Goal: Use online tool/utility: Utilize a website feature to perform a specific function

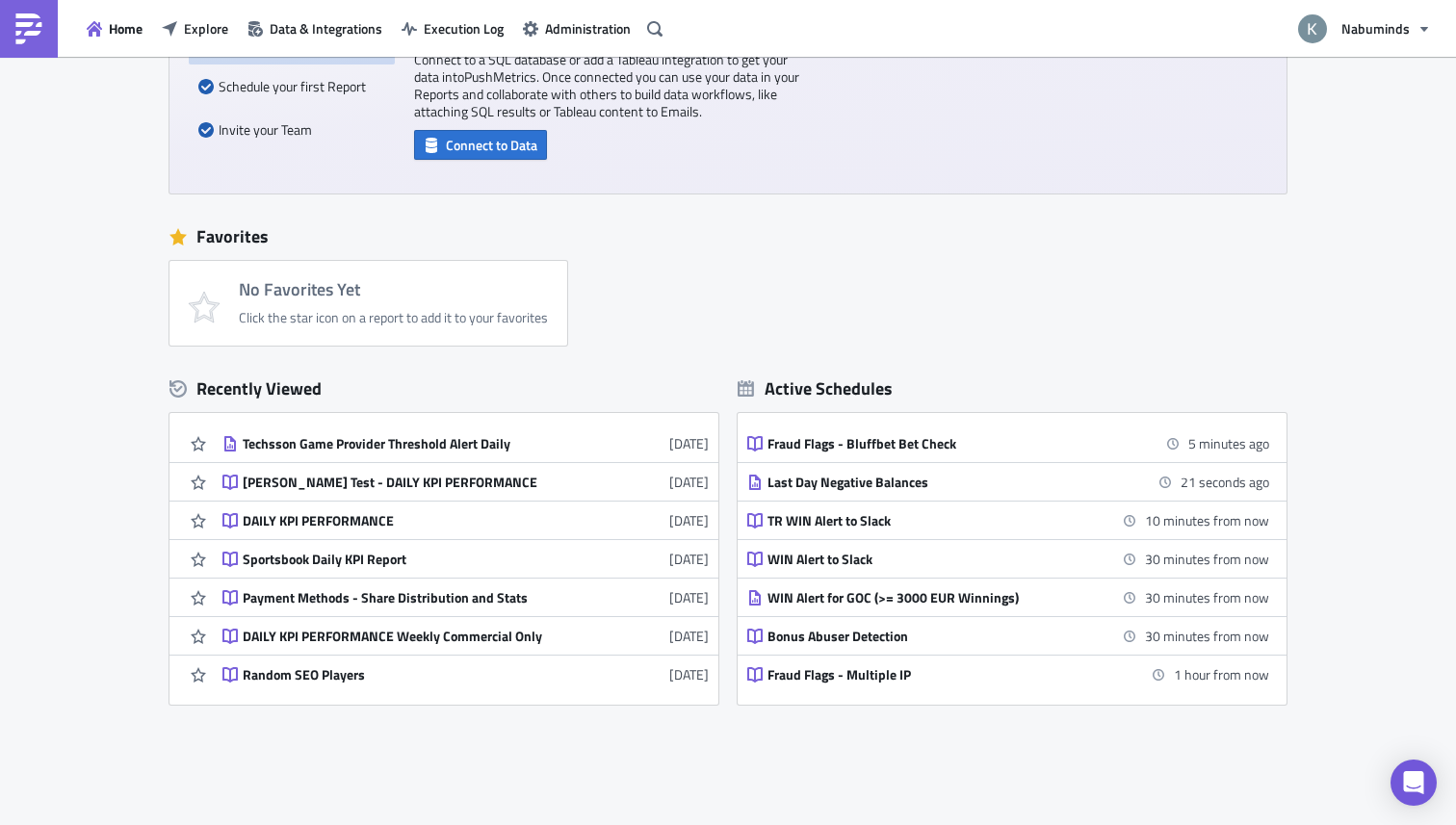
scroll to position [197, 0]
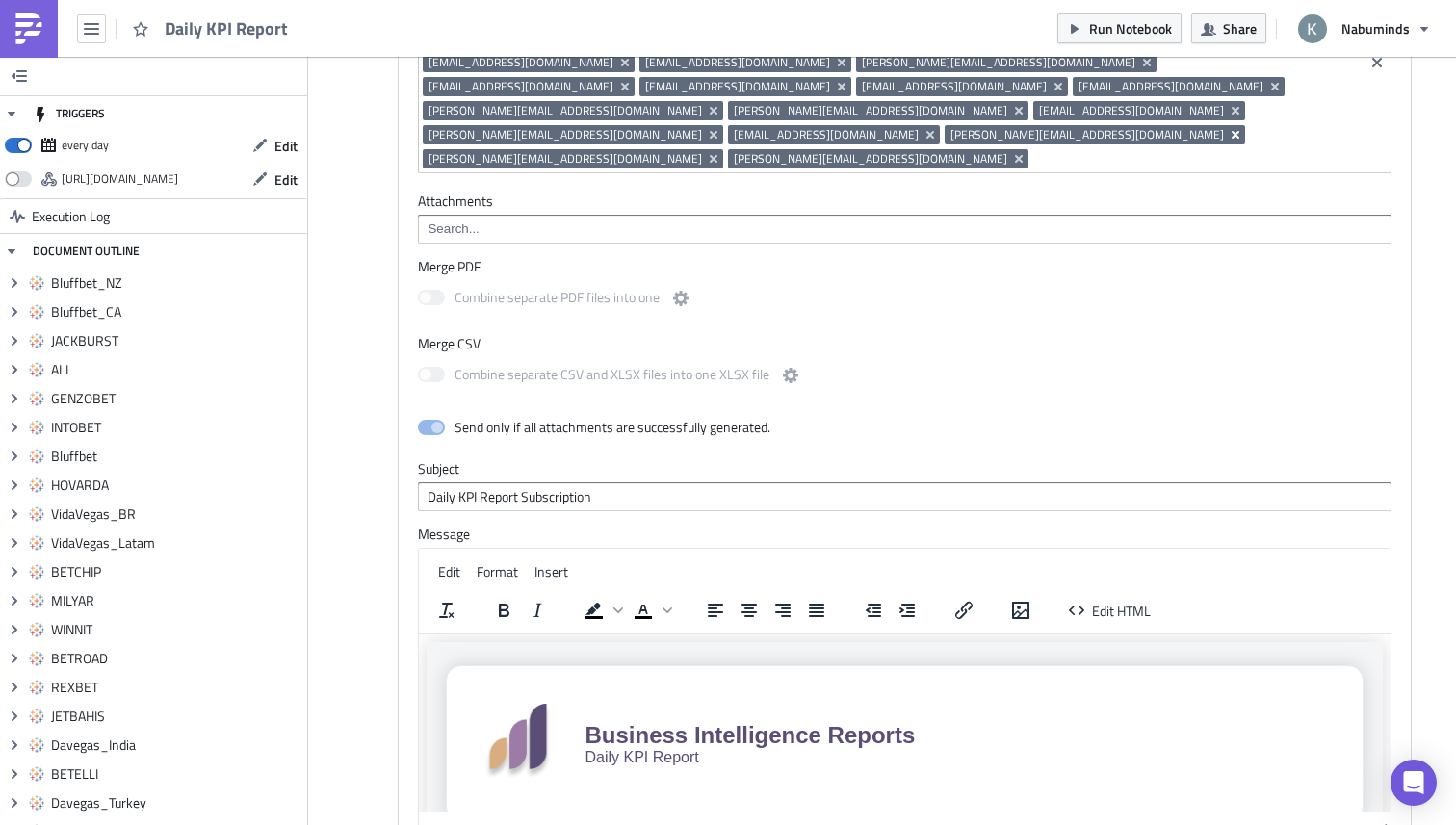
scroll to position [12579, 0]
click at [1083, 598] on icon "button" at bounding box center [1077, 609] width 23 height 23
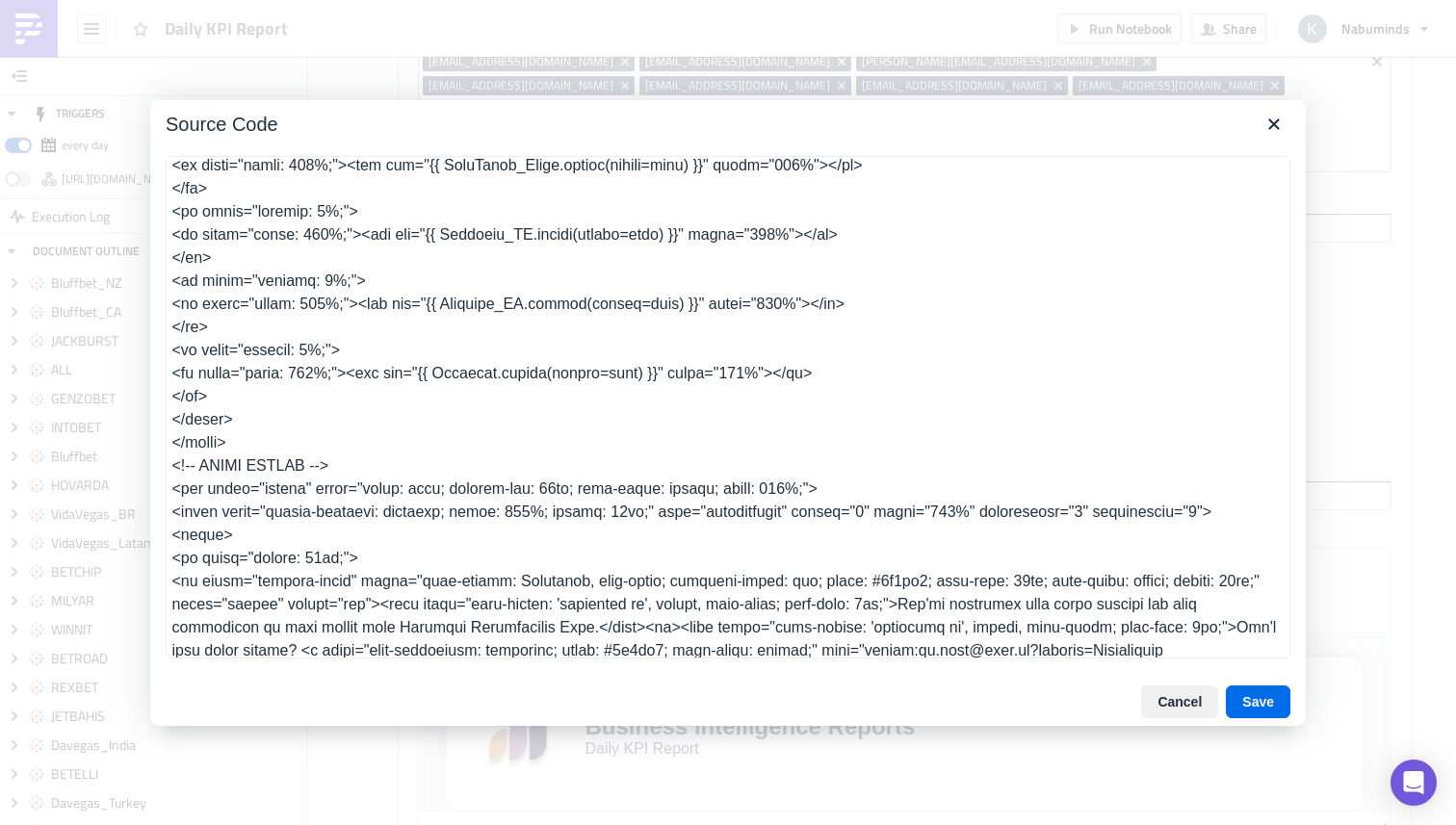
scroll to position [2301, 0]
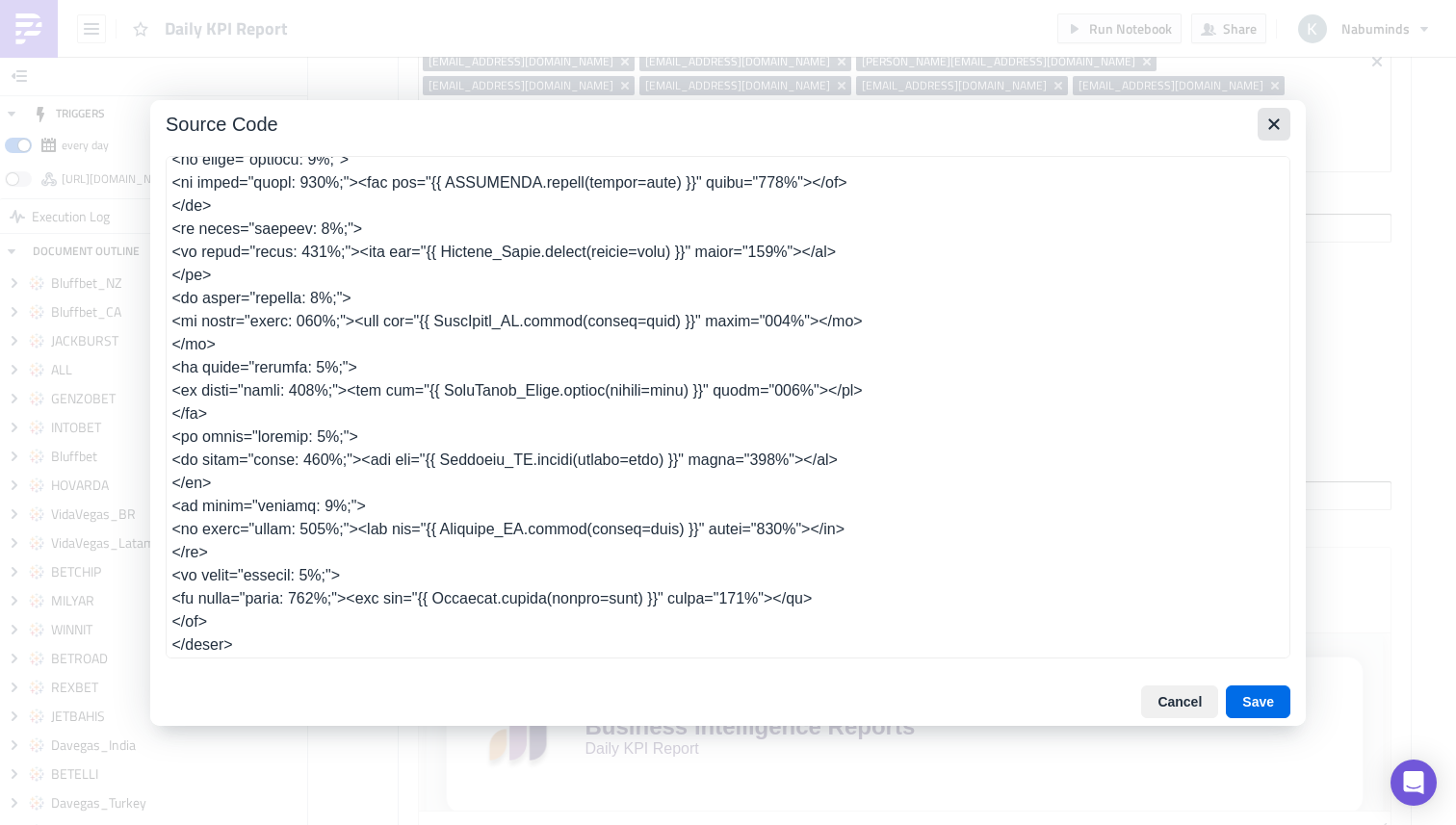
drag, startPoint x: 1276, startPoint y: 123, endPoint x: 1030, endPoint y: 300, distance: 303.1
click at [1030, 300] on div "Source Code Cancel Save" at bounding box center [728, 413] width 1156 height 626
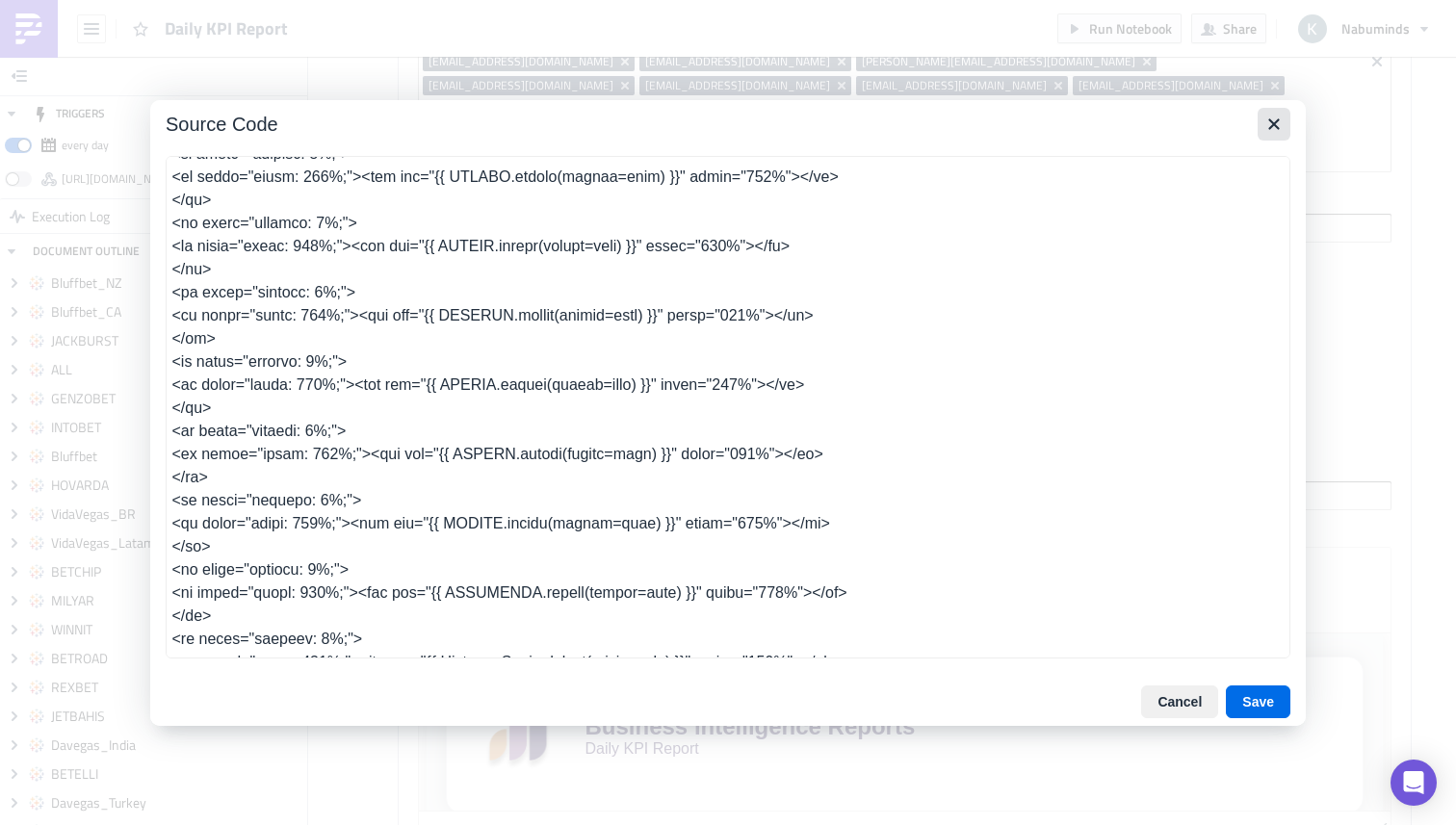
scroll to position [1689, 0]
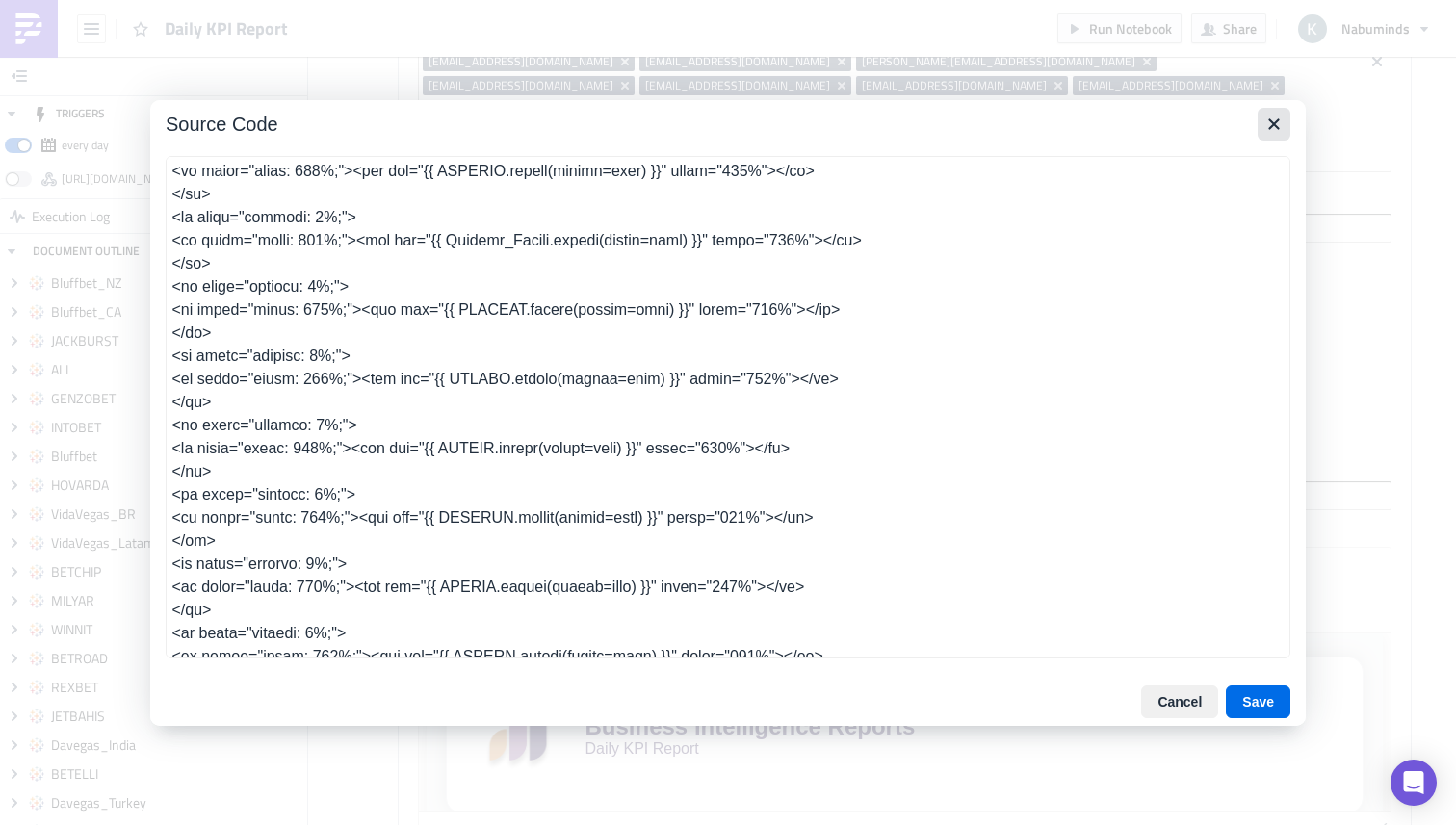
click at [1269, 120] on icon "Close" at bounding box center [1273, 123] width 11 height 11
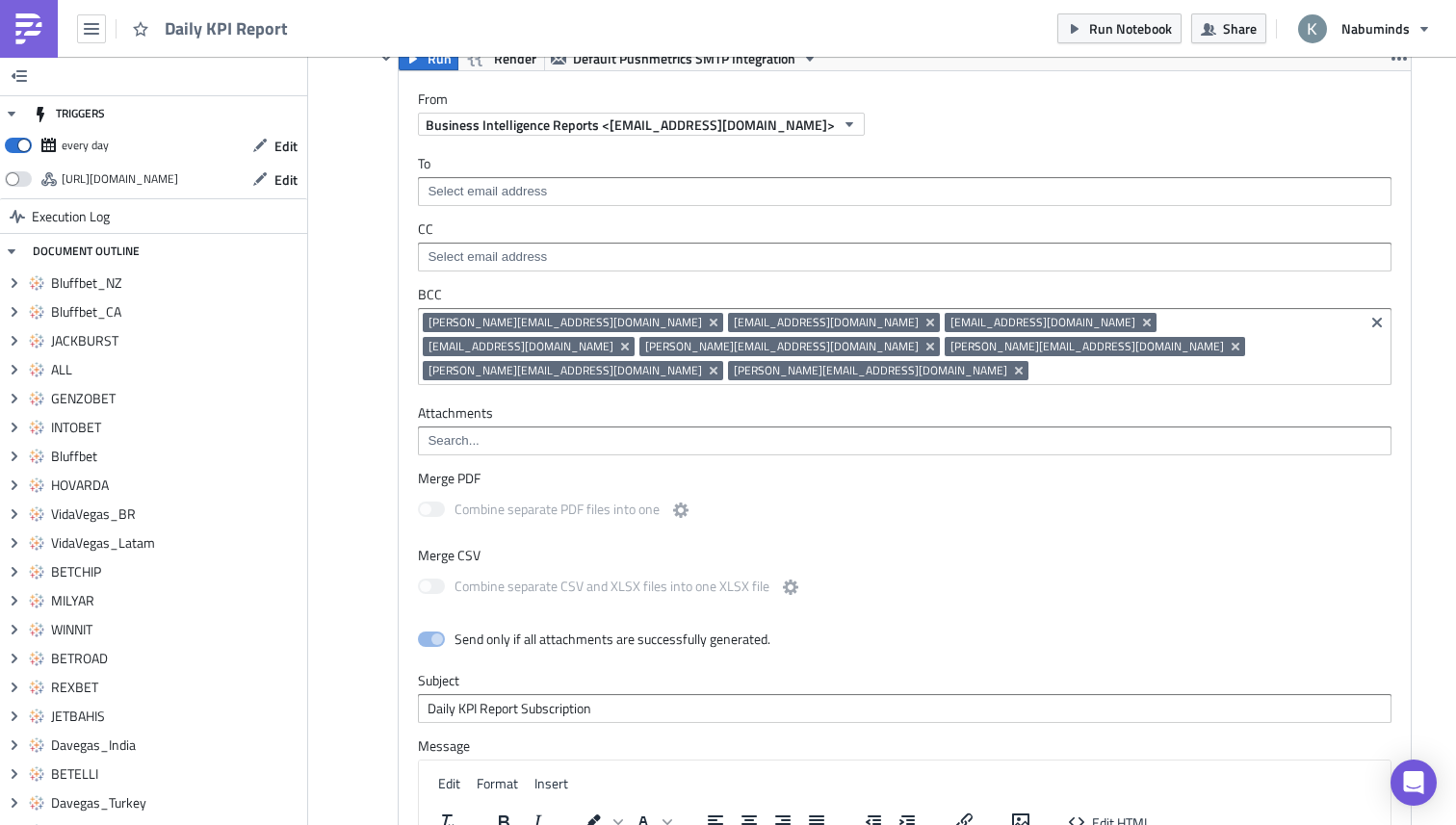
scroll to position [13564, 0]
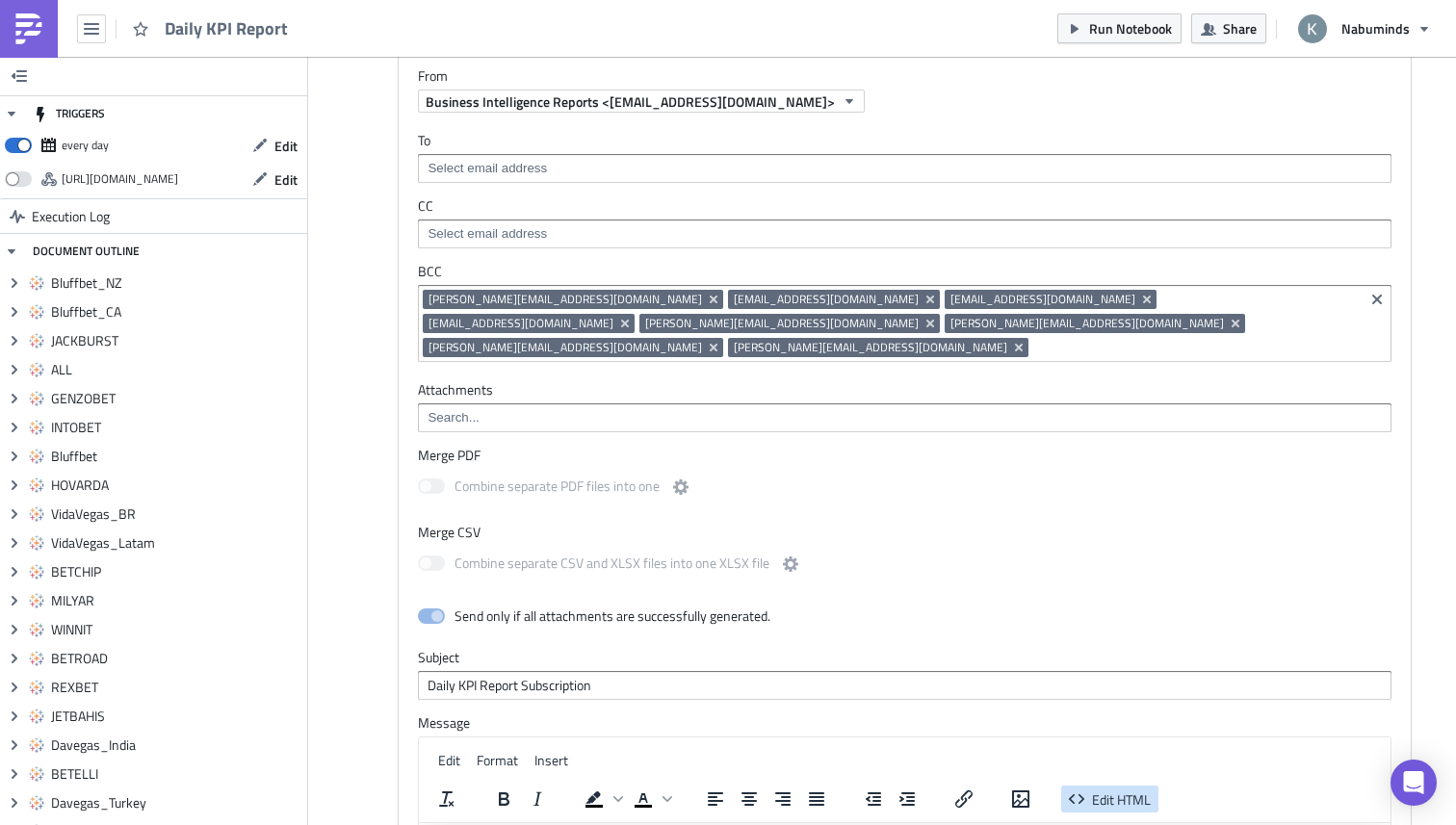
click at [1087, 788] on icon "button" at bounding box center [1077, 800] width 23 height 23
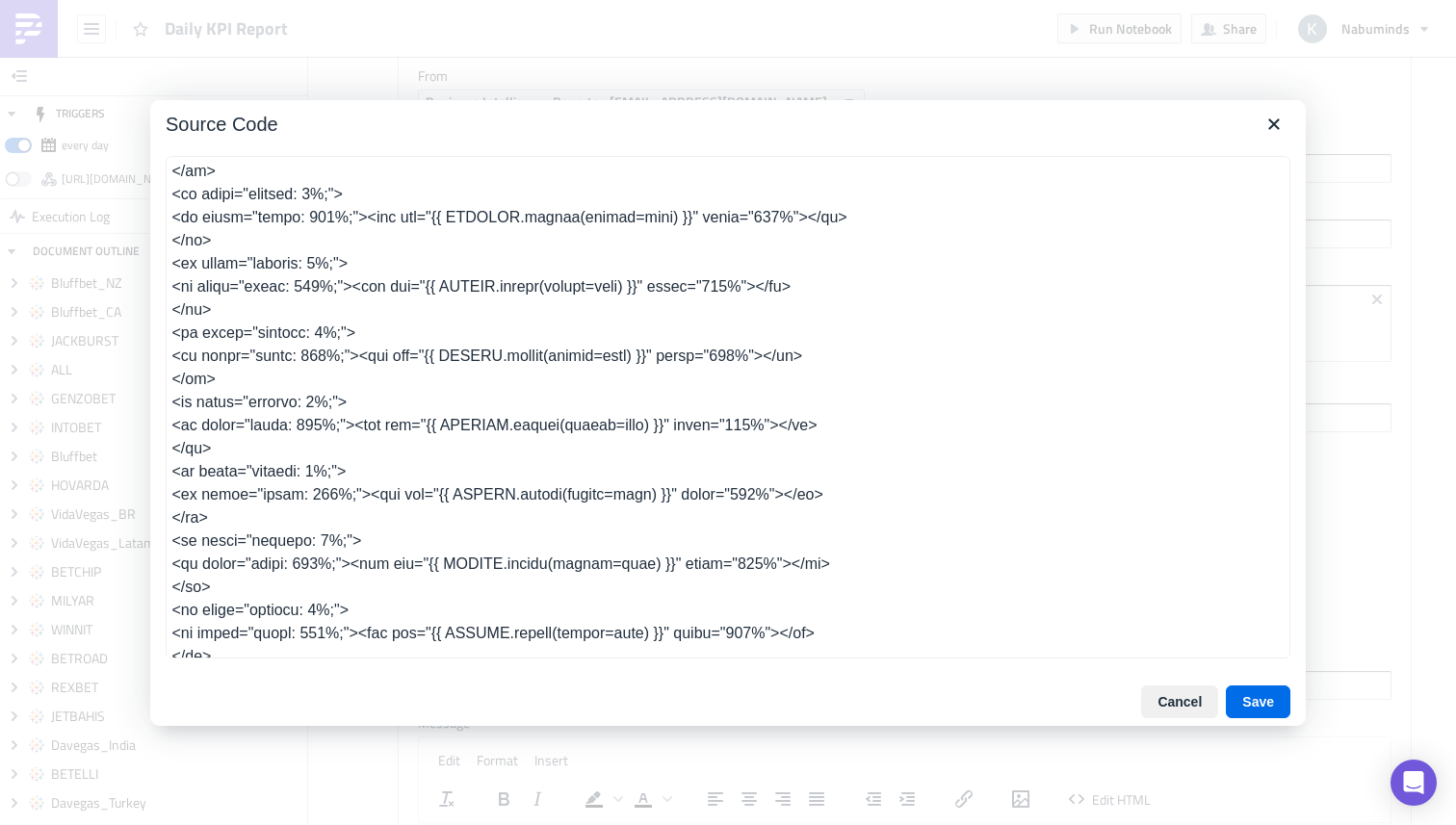
scroll to position [1835, 0]
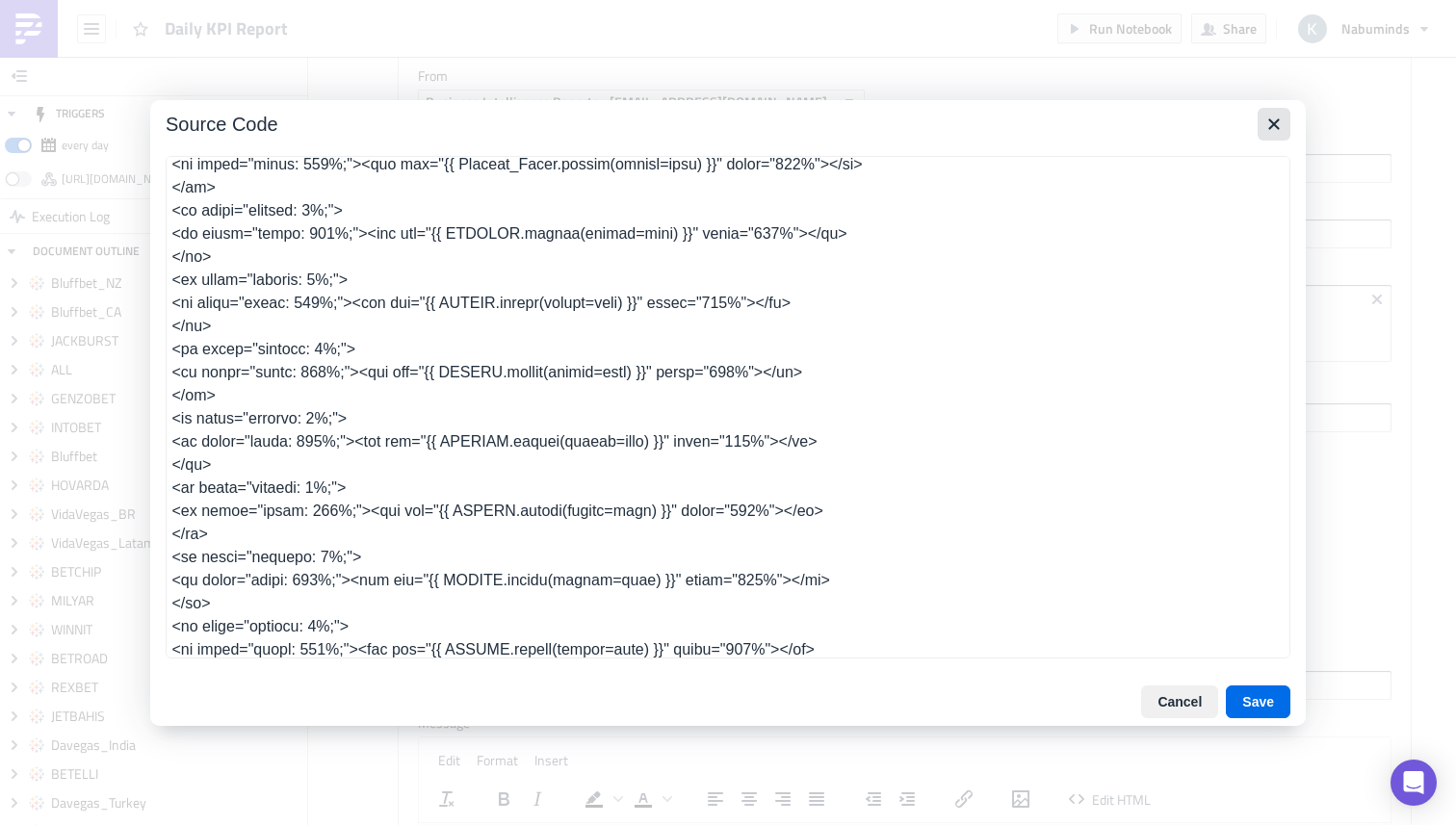
click at [1272, 127] on icon "Close" at bounding box center [1274, 124] width 23 height 23
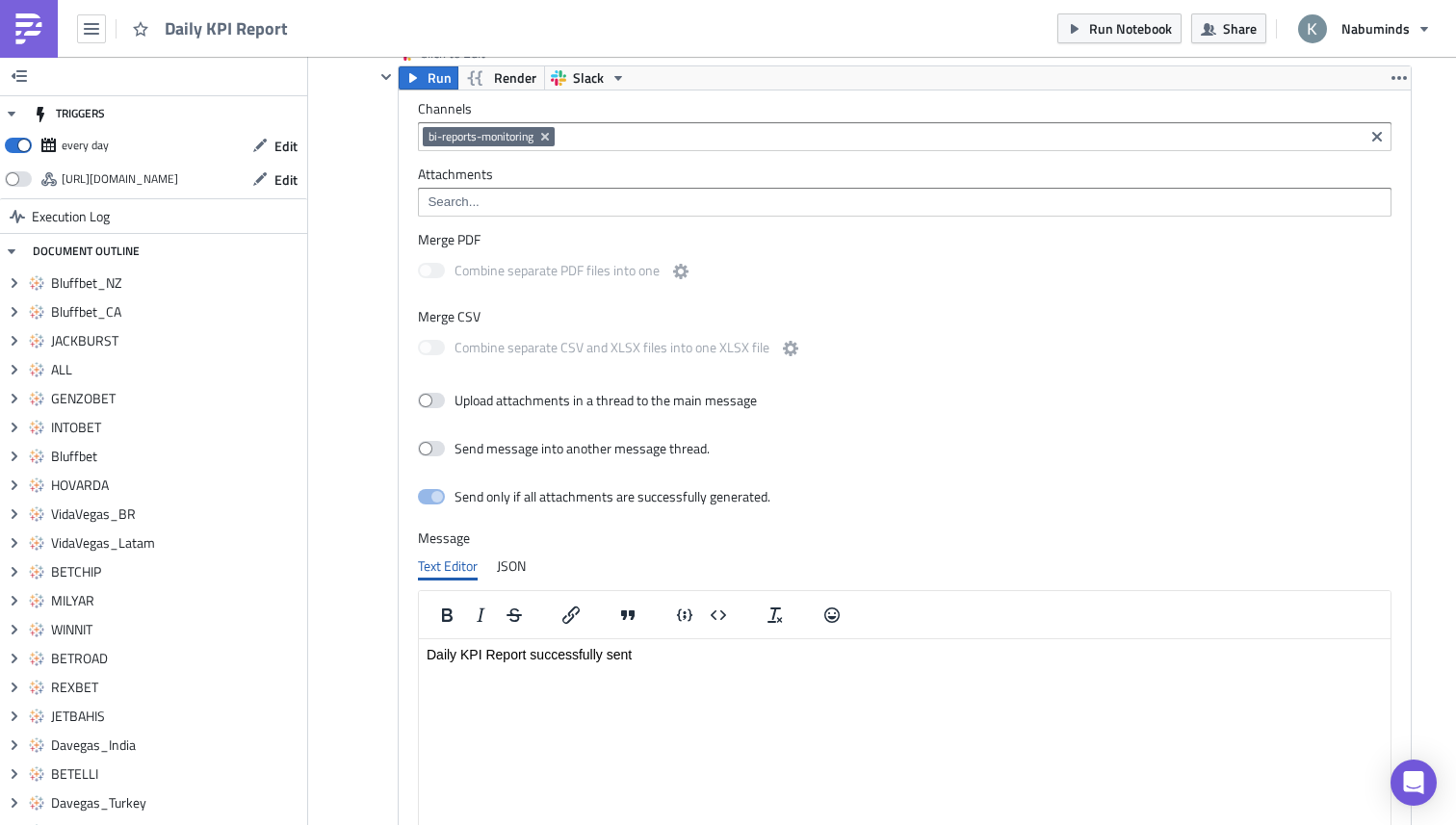
scroll to position [14826, 0]
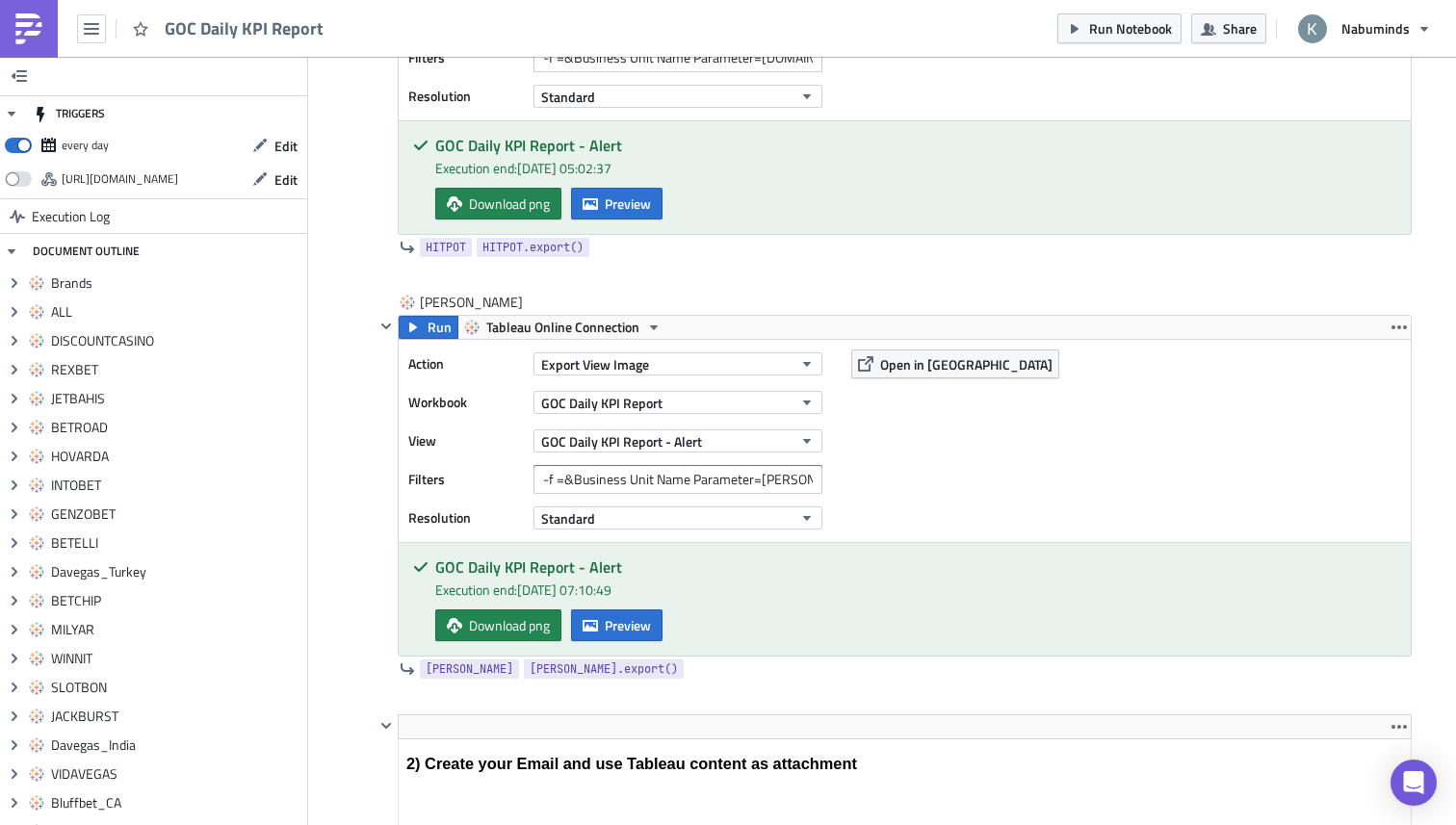
scroll to position [10042, 0]
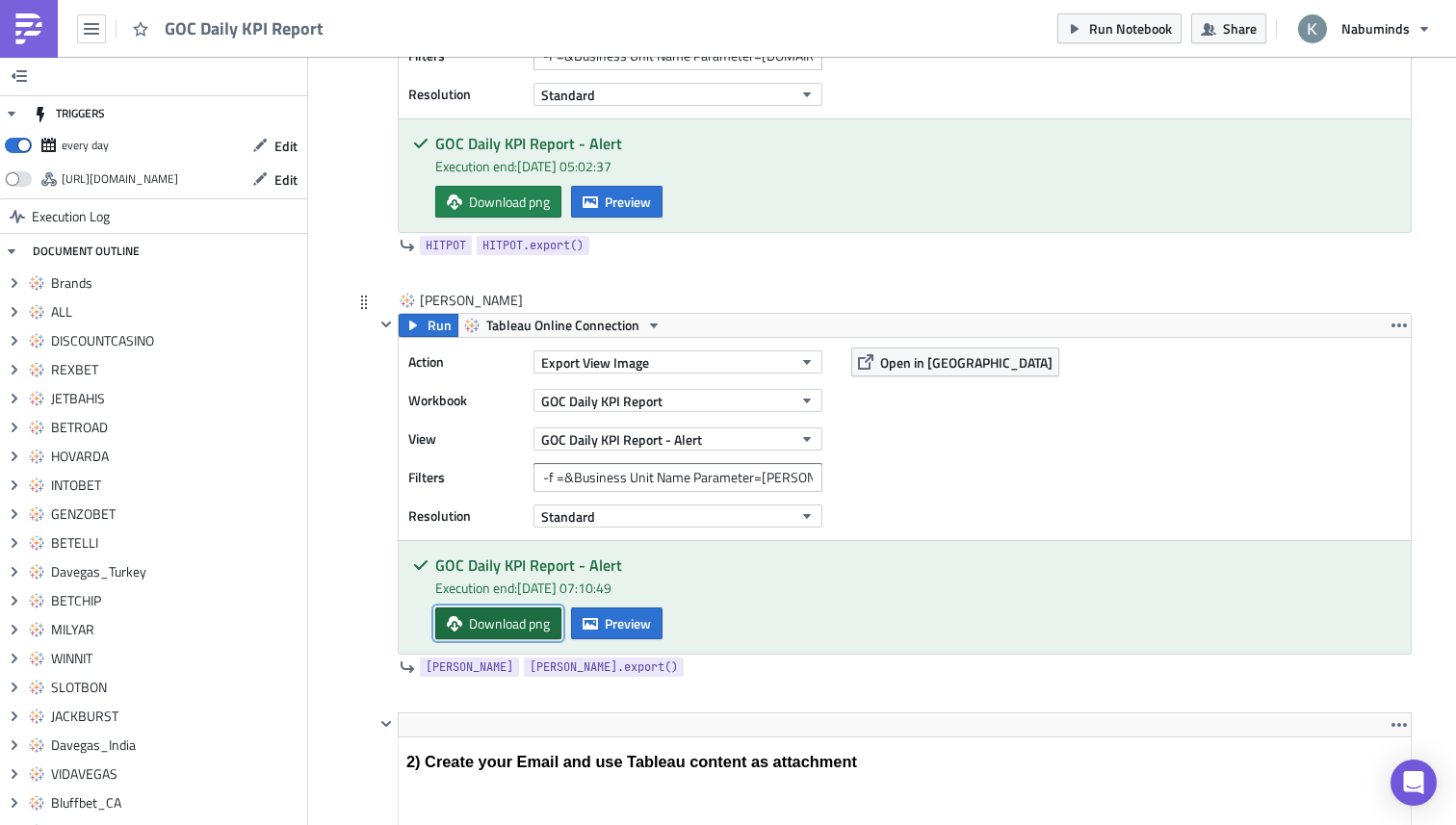
click at [534, 634] on span "Download png" at bounding box center [509, 623] width 81 height 20
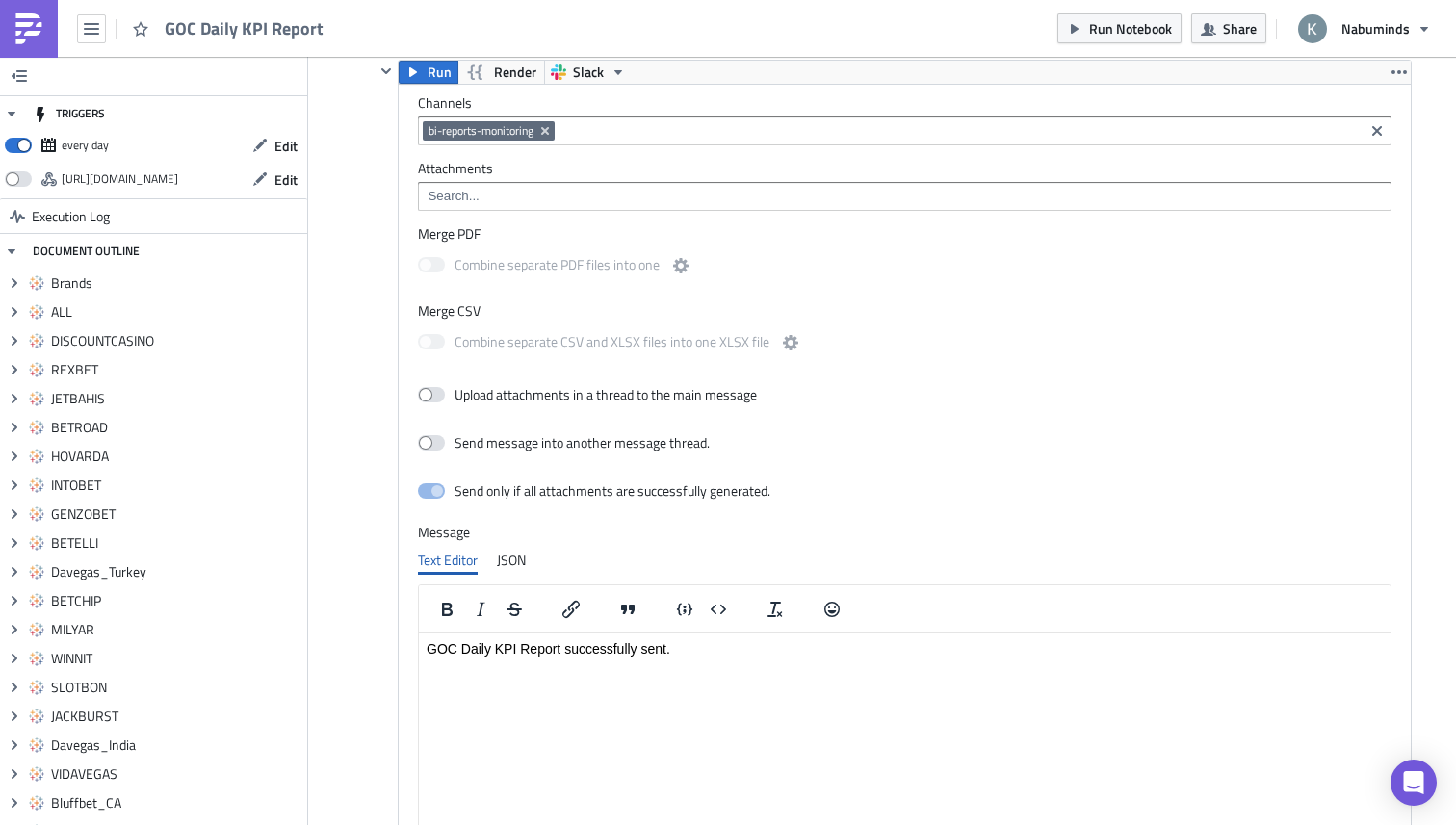
scroll to position [12297, 0]
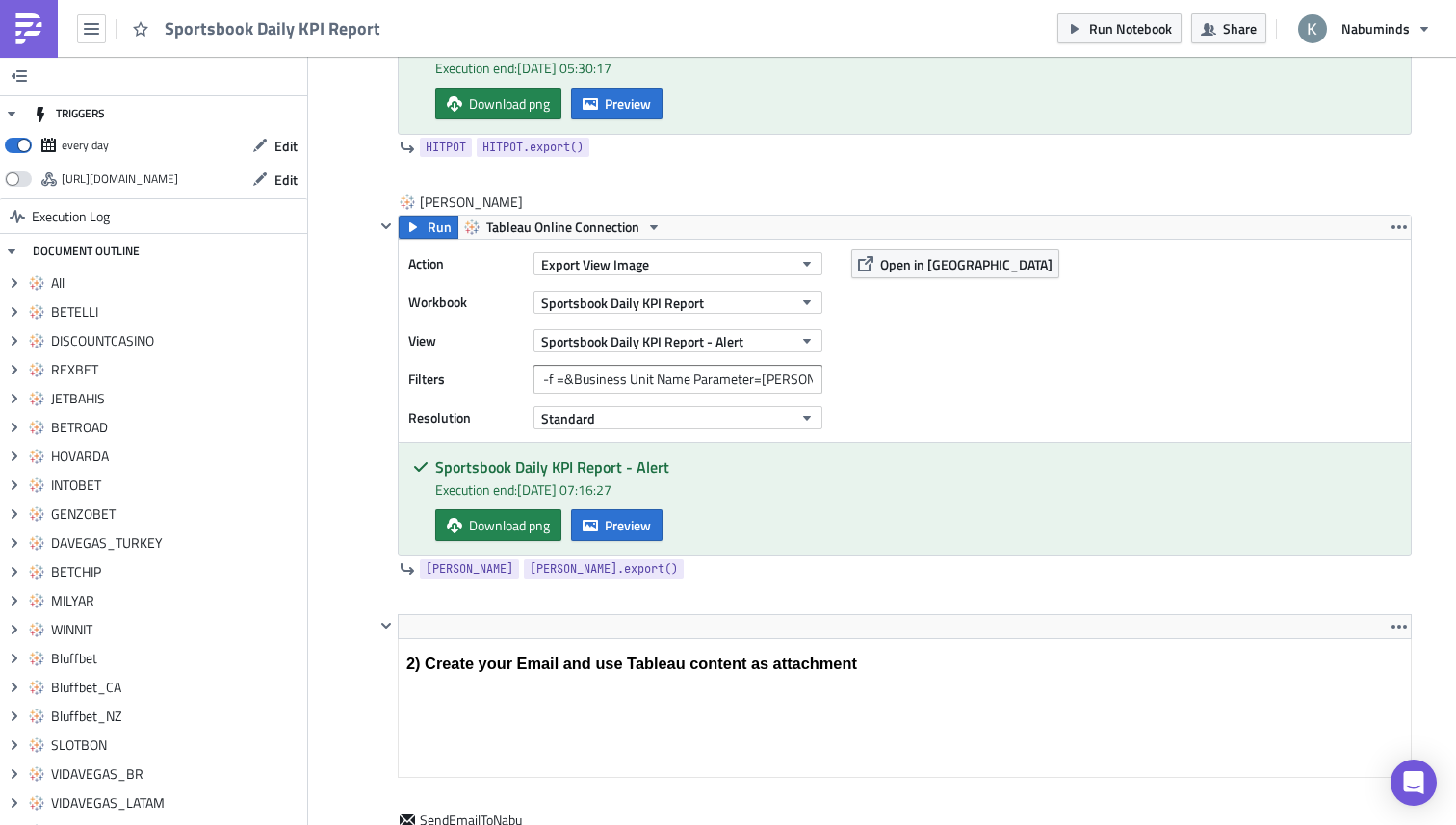
scroll to position [9497, 0]
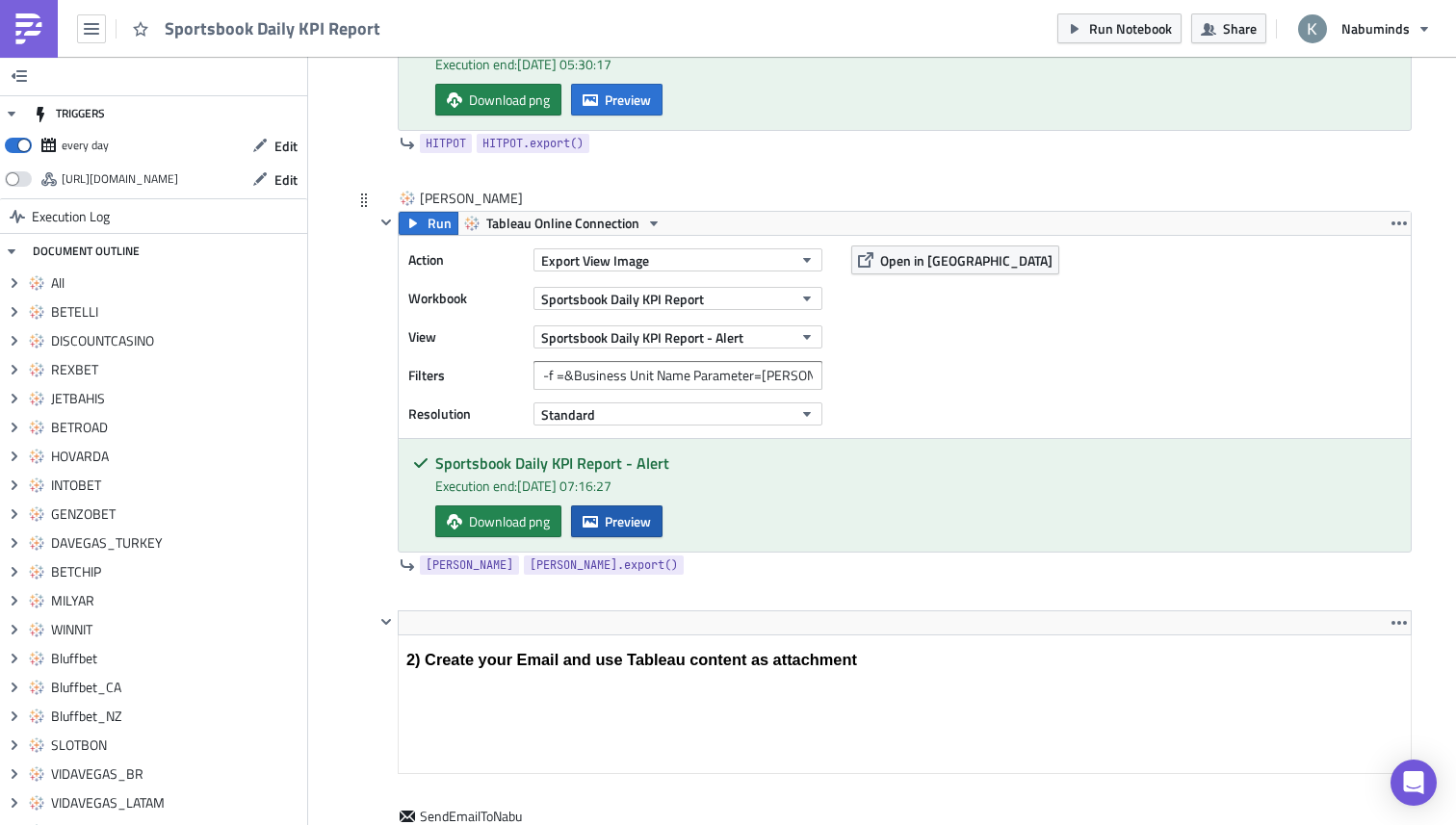
click at [600, 534] on button "Preview" at bounding box center [617, 521] width 91 height 32
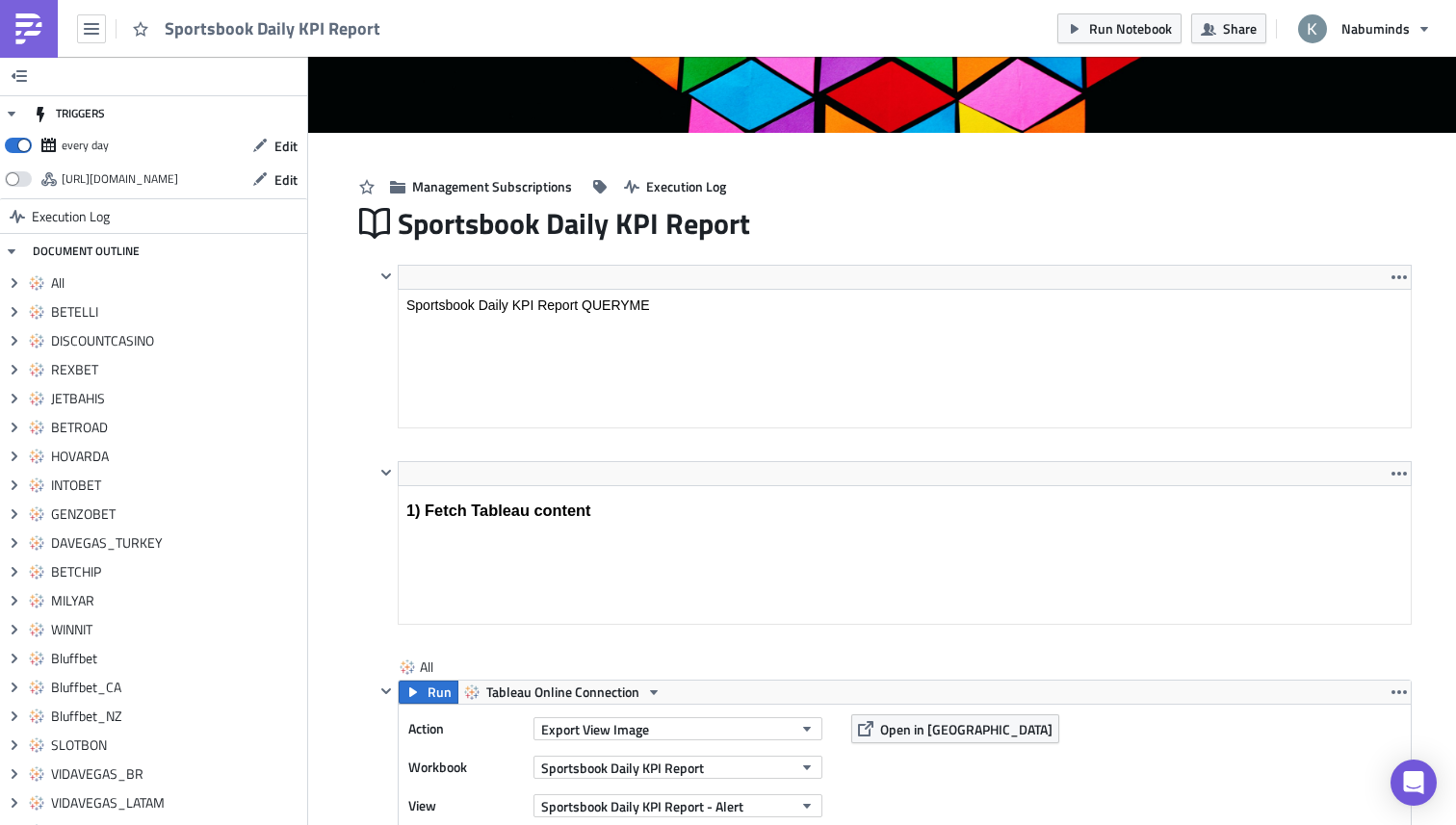
scroll to position [0, 0]
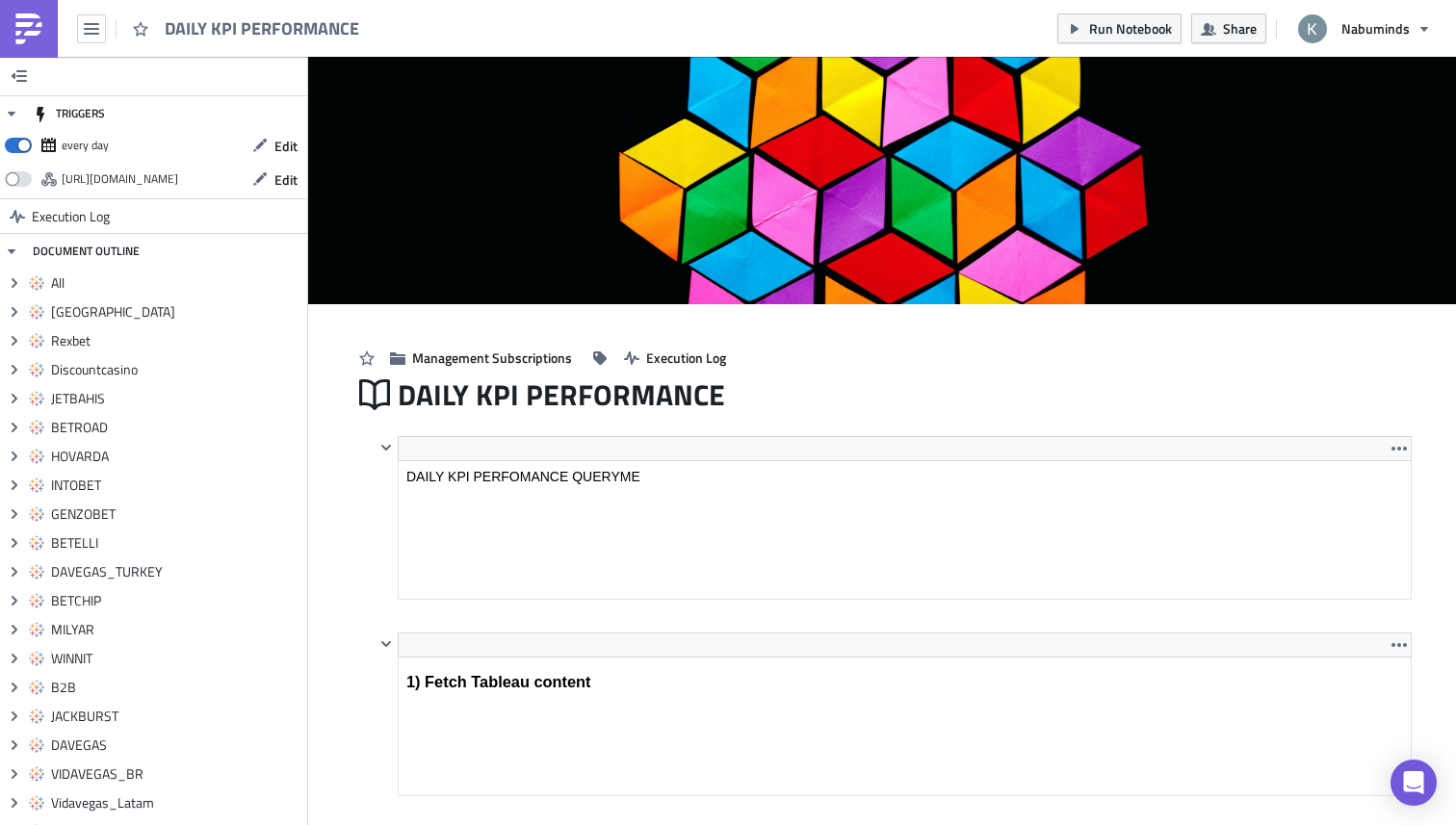
click at [23, 32] on img at bounding box center [29, 29] width 31 height 31
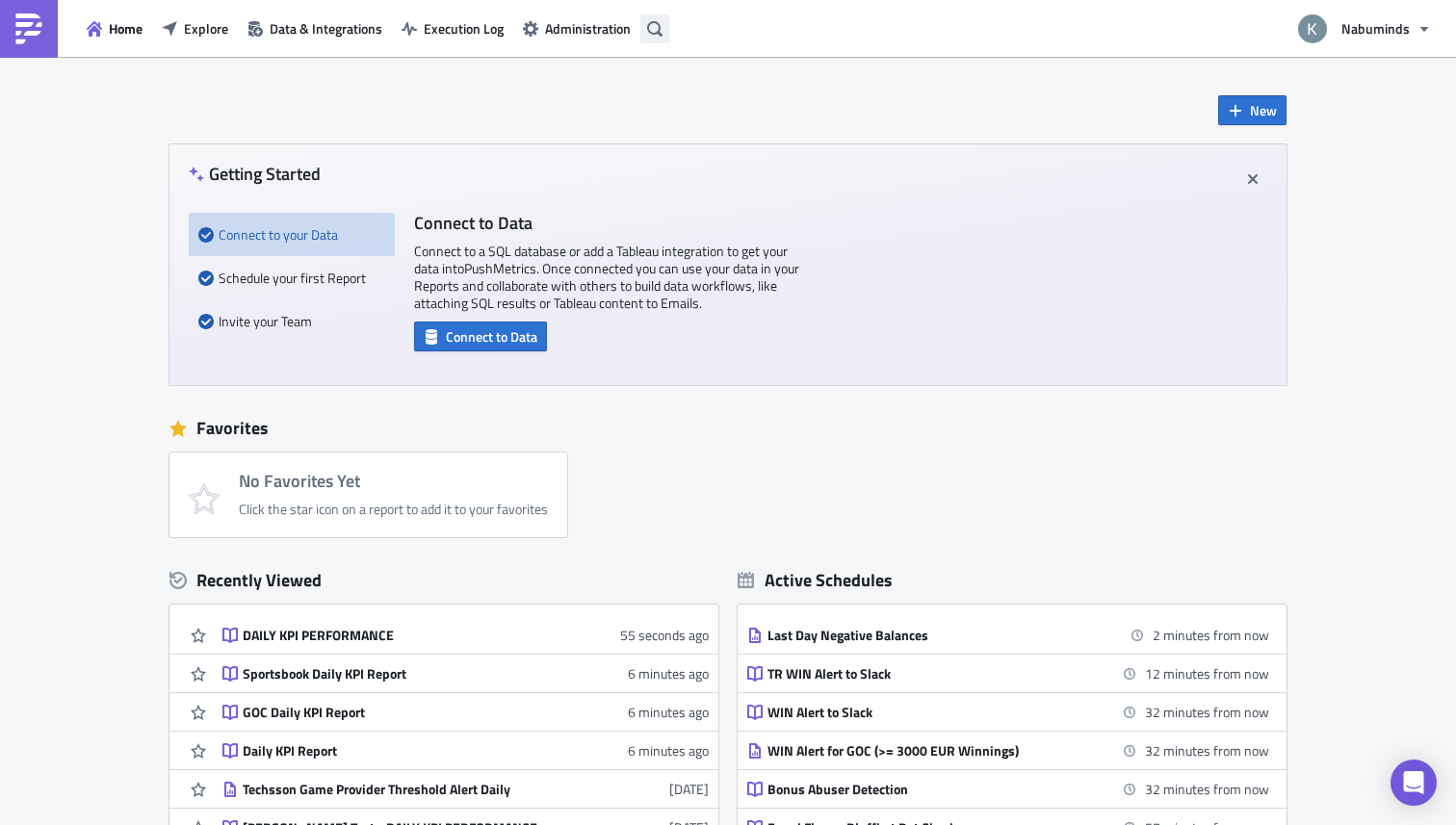
click at [651, 42] on button "button" at bounding box center [655, 29] width 29 height 29
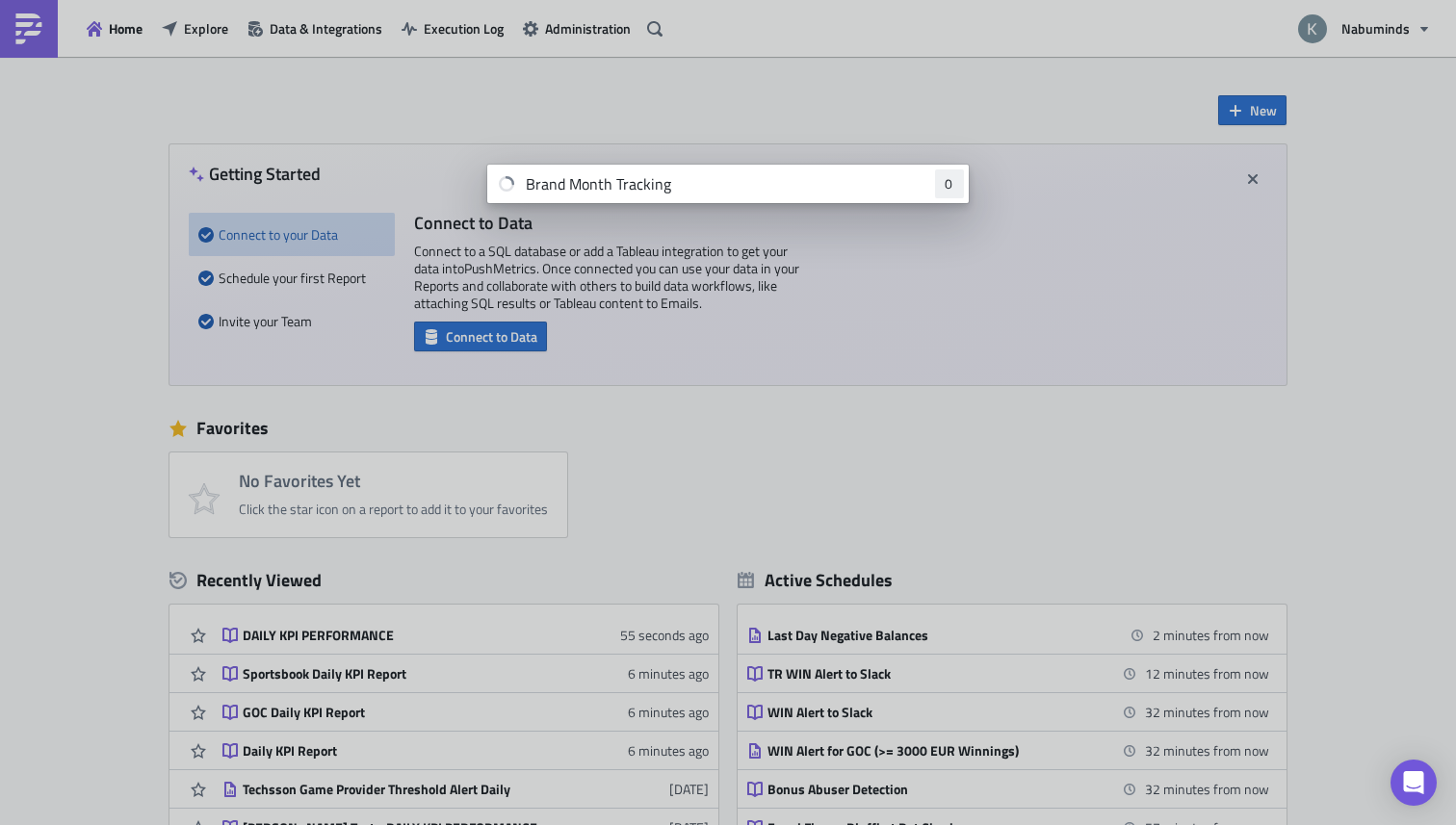
type input "Brand Month Tracking"
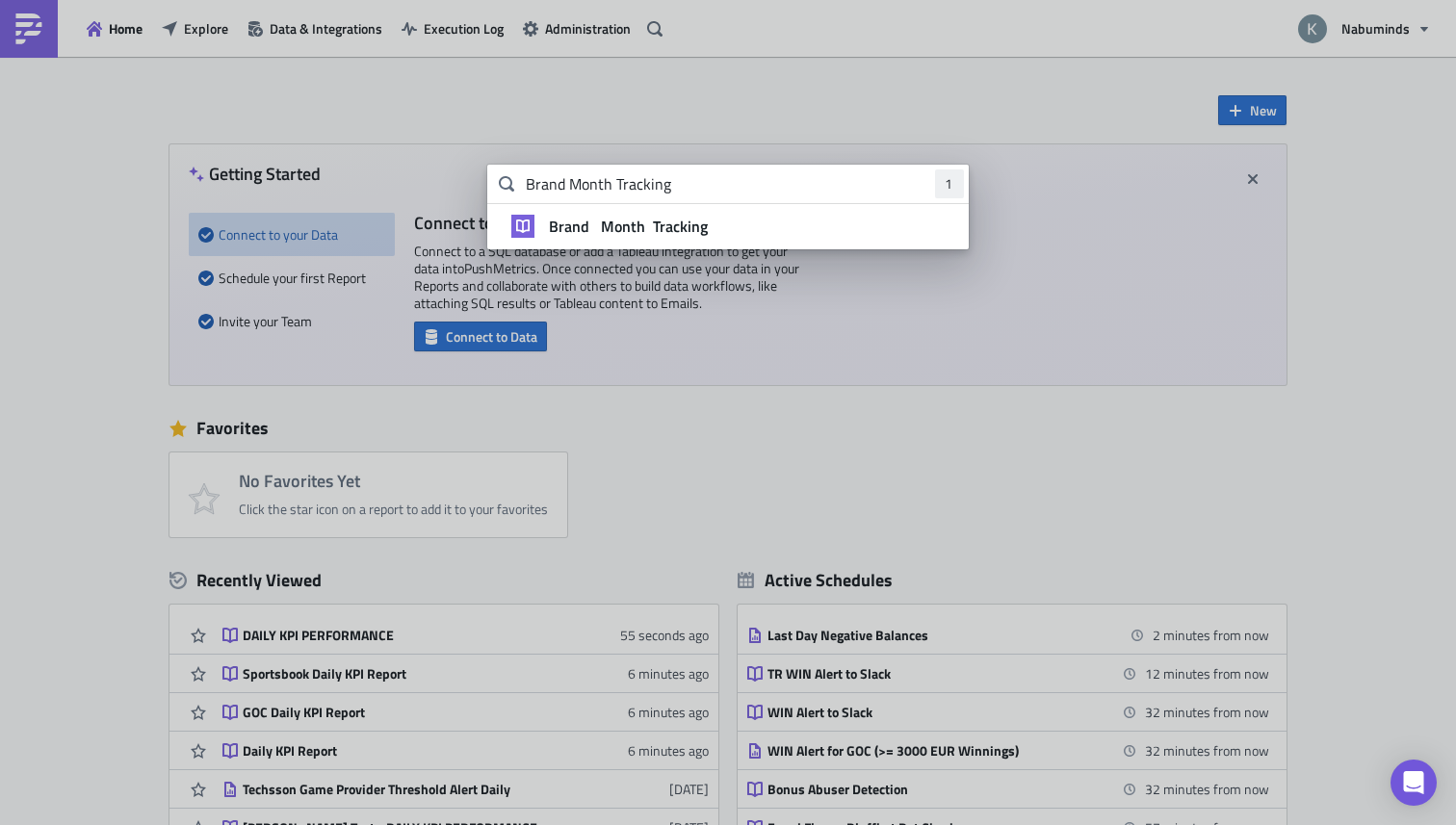
click at [711, 226] on div "Brand Month Tracking" at bounding box center [746, 226] width 404 height 19
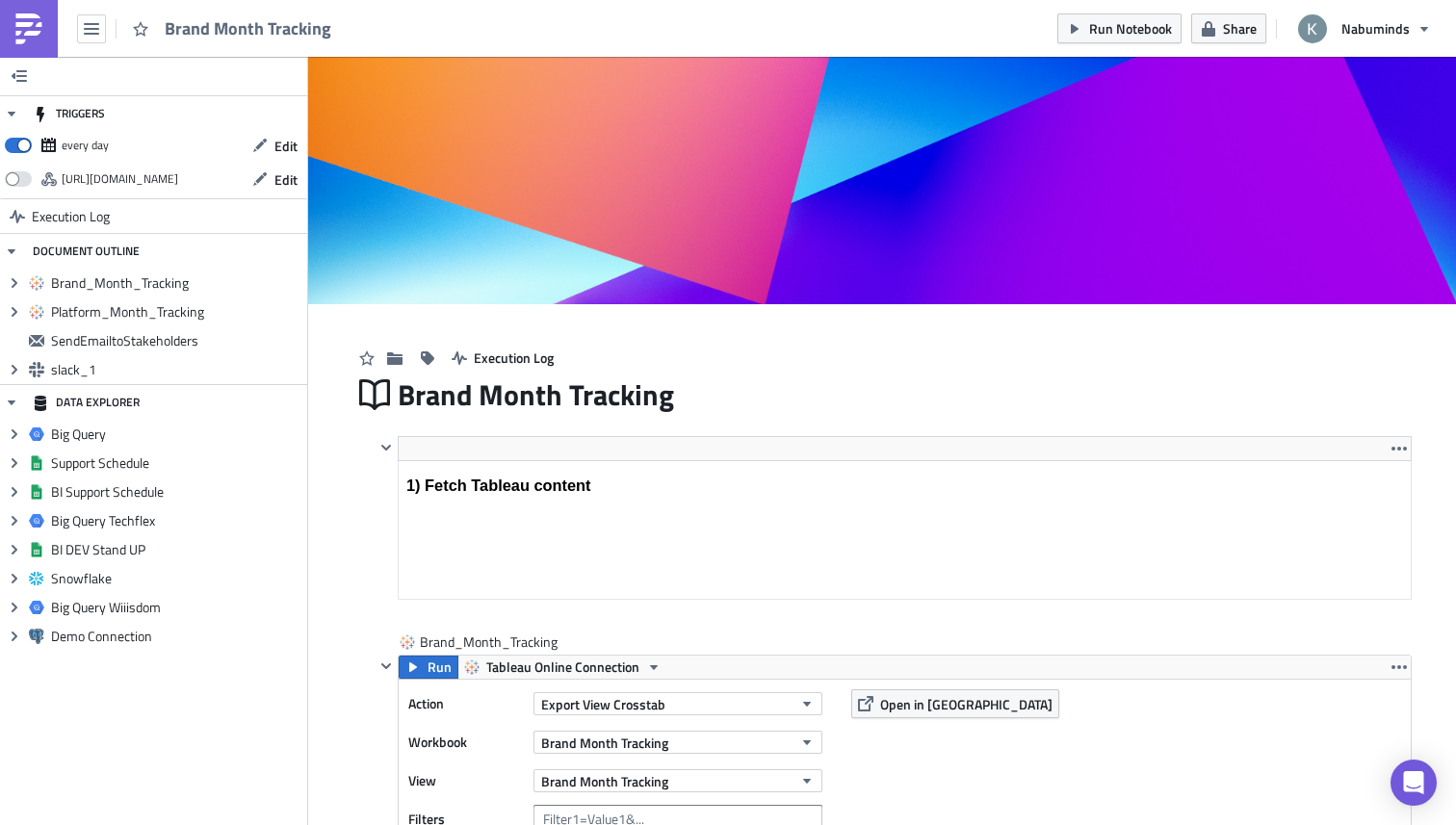
click at [31, 46] on link at bounding box center [28, 28] width 57 height 57
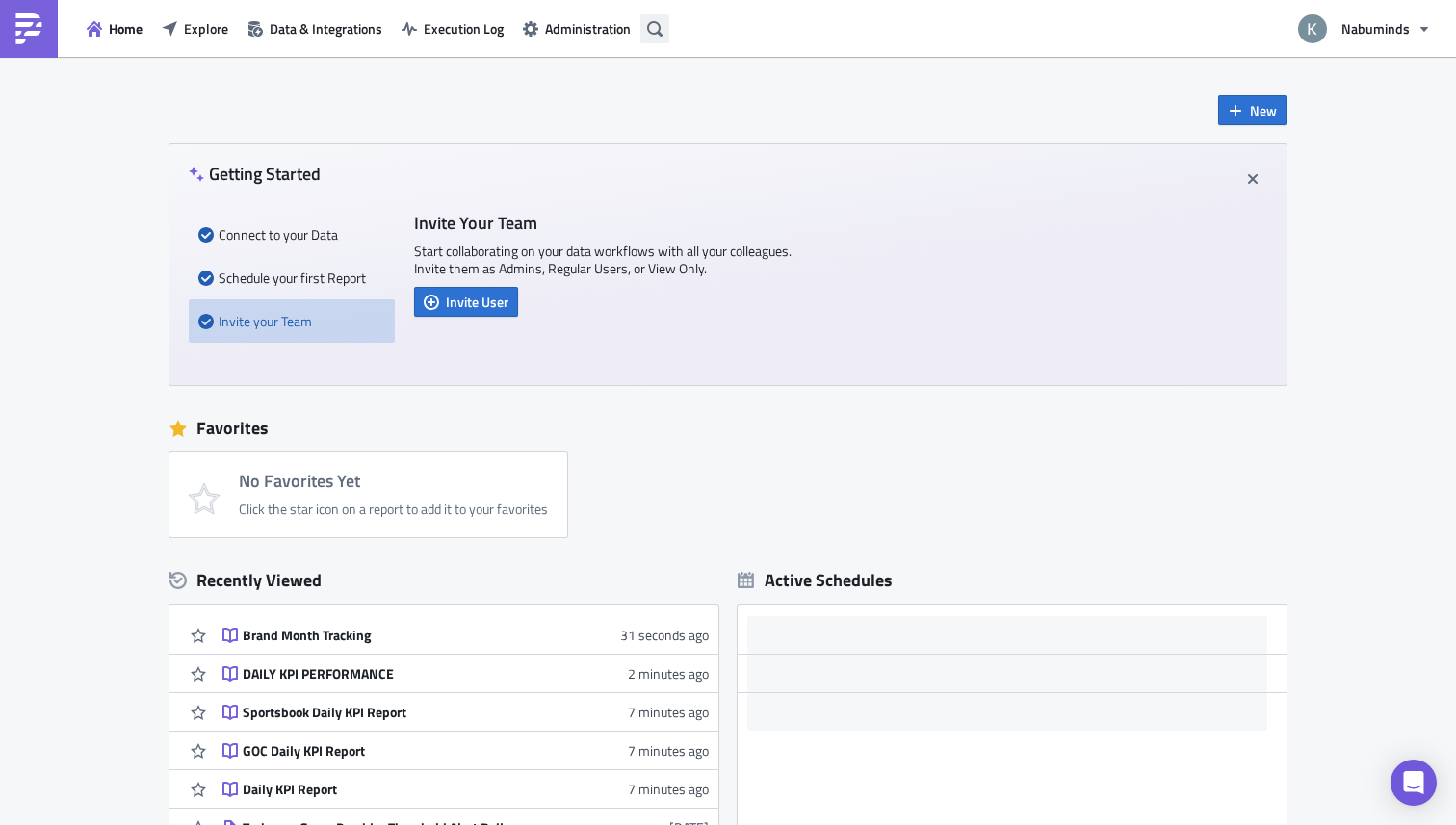
click at [652, 31] on icon "button" at bounding box center [655, 29] width 16 height 16
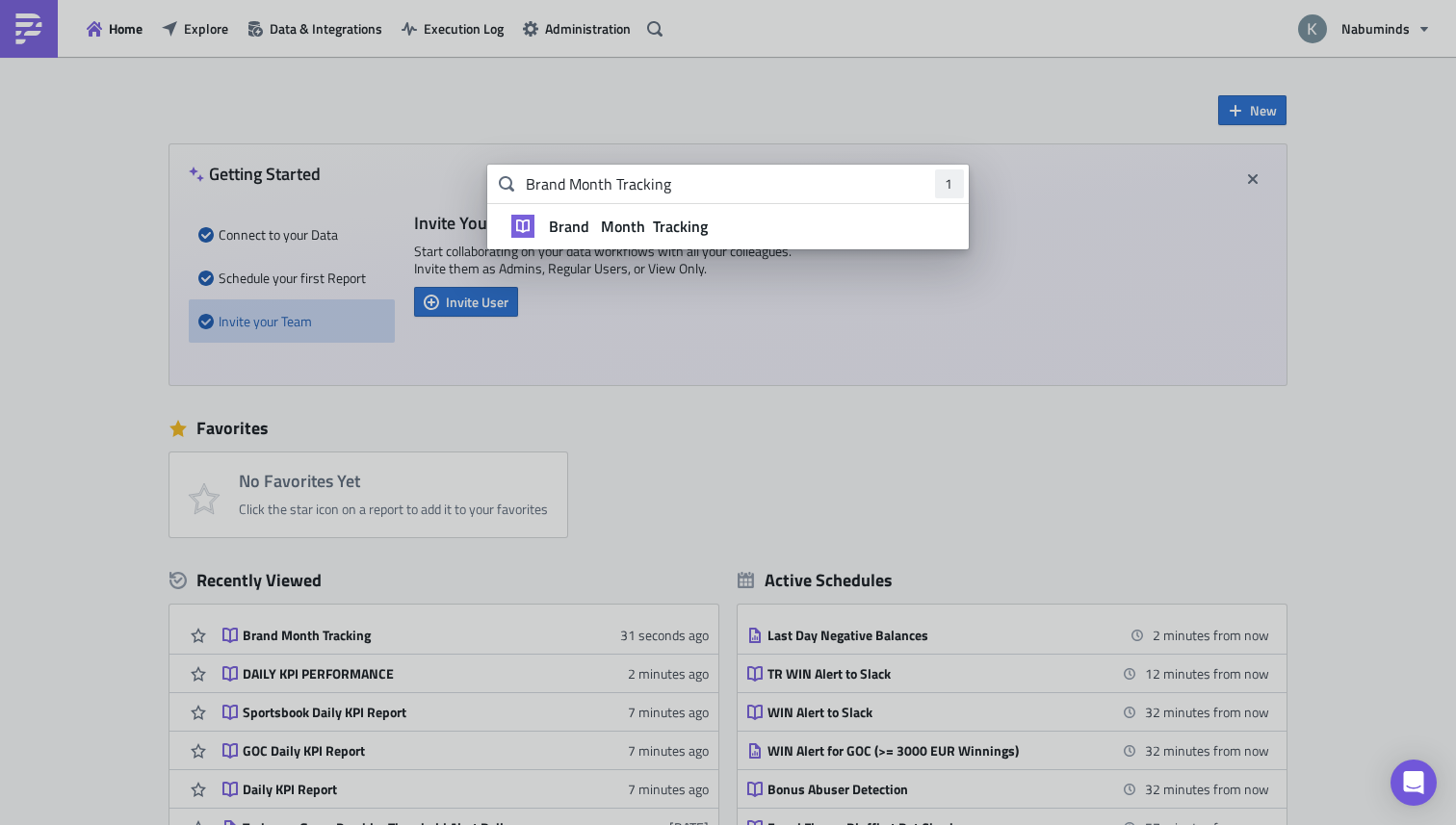
drag, startPoint x: 684, startPoint y: 186, endPoint x: 388, endPoint y: 188, distance: 296.0
click at [388, 0] on div "Brand Month Tracking 1 Brand Month Tracking" at bounding box center [728, 0] width 1456 height 0
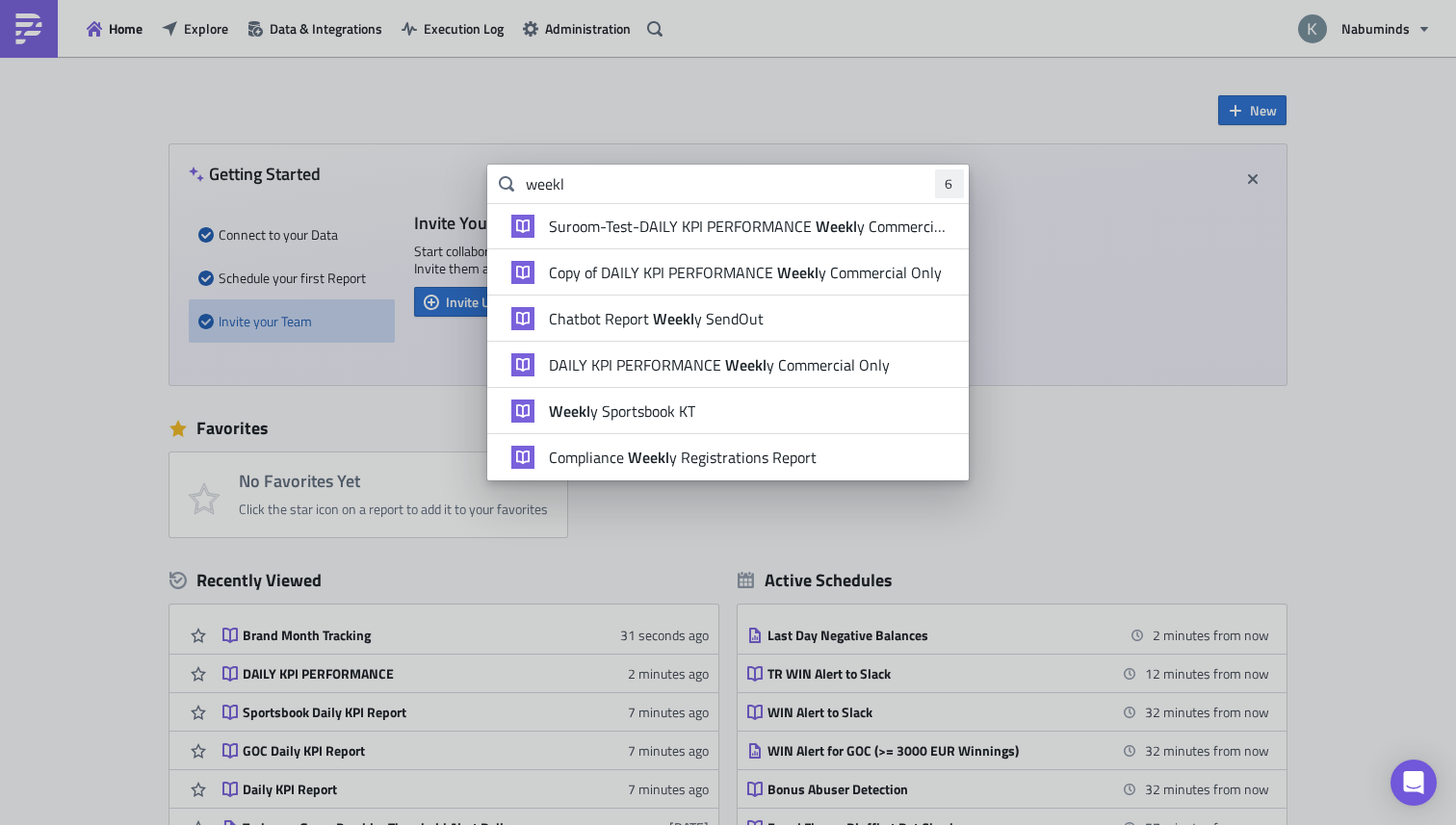
type input "weekl"
click at [679, 370] on span "DAILY KPI PERFORMANCE Weekl y Commercial Only" at bounding box center [719, 365] width 341 height 19
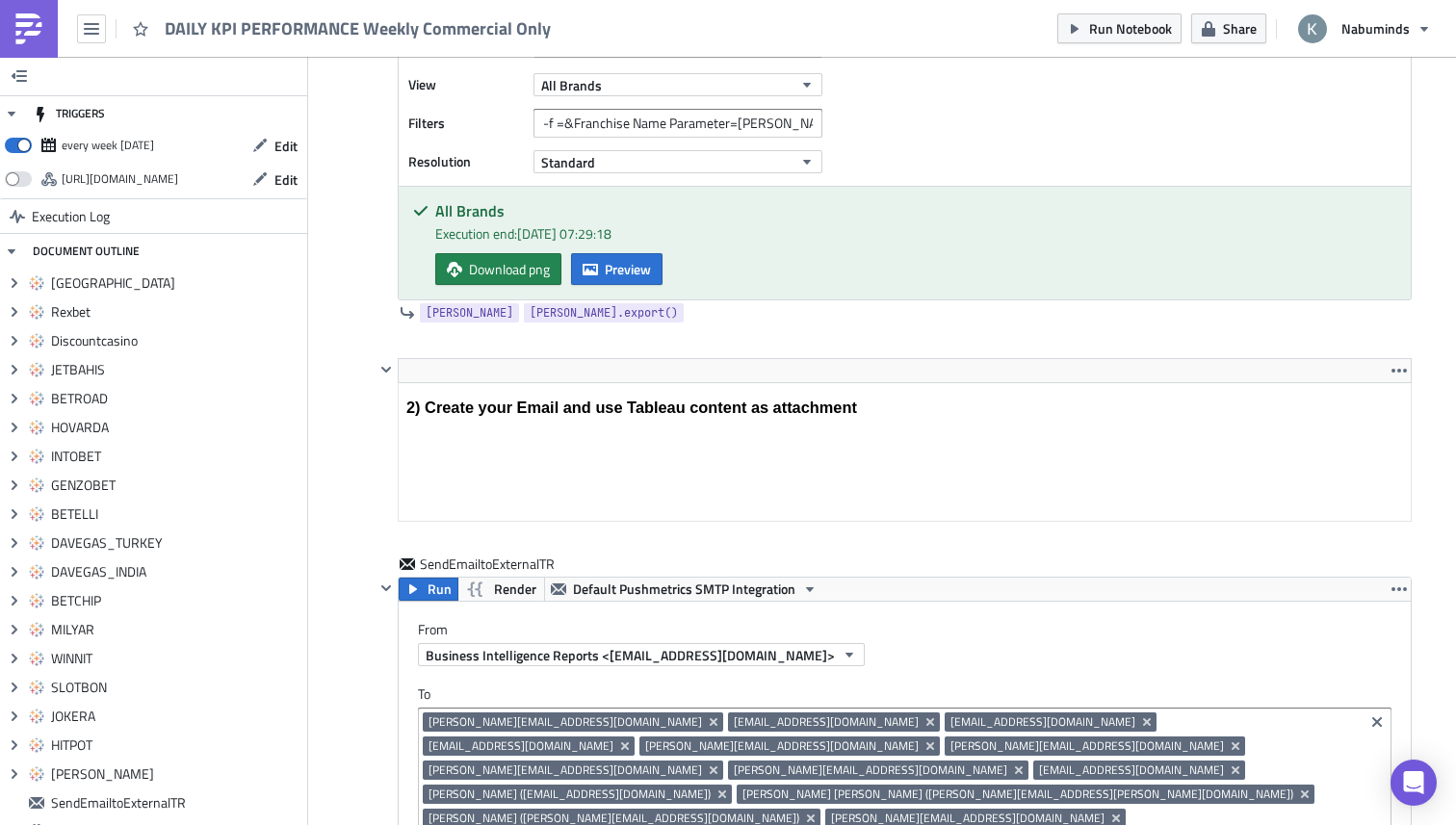
scroll to position [7821, 0]
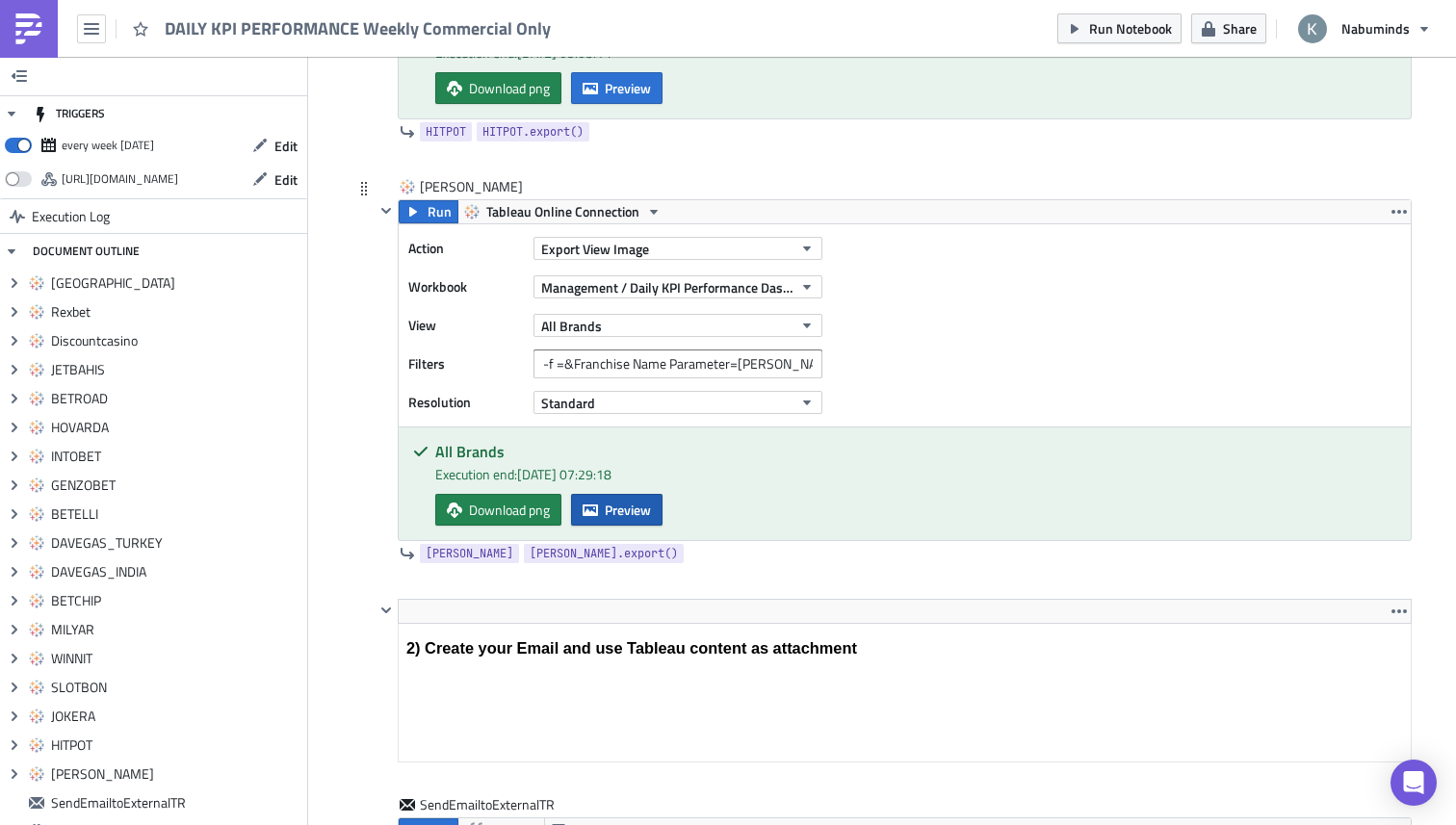
click at [636, 516] on span "Preview" at bounding box center [628, 509] width 47 height 20
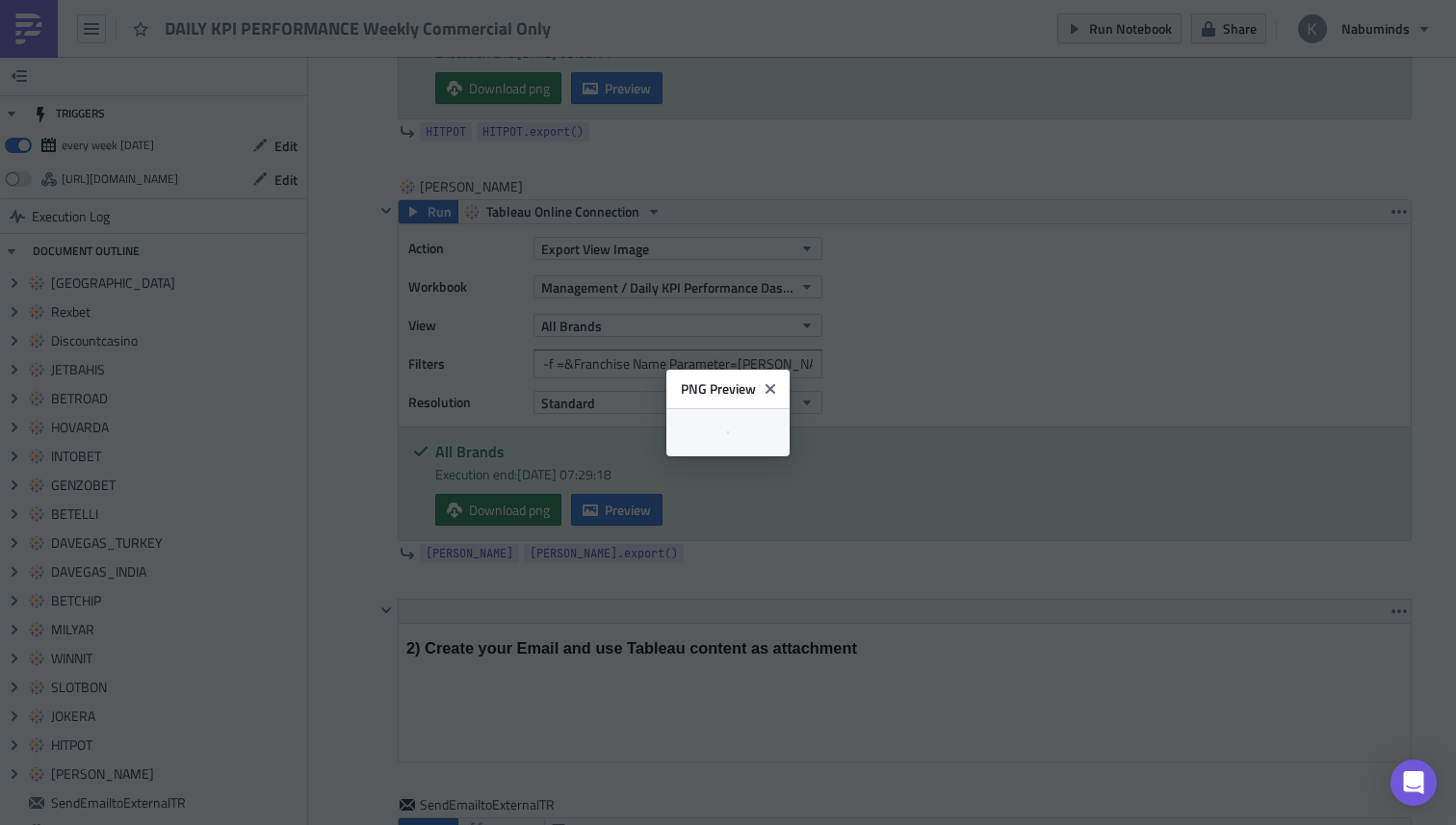
scroll to position [2, 0]
click at [782, 374] on icon "Close" at bounding box center [778, 379] width 10 height 10
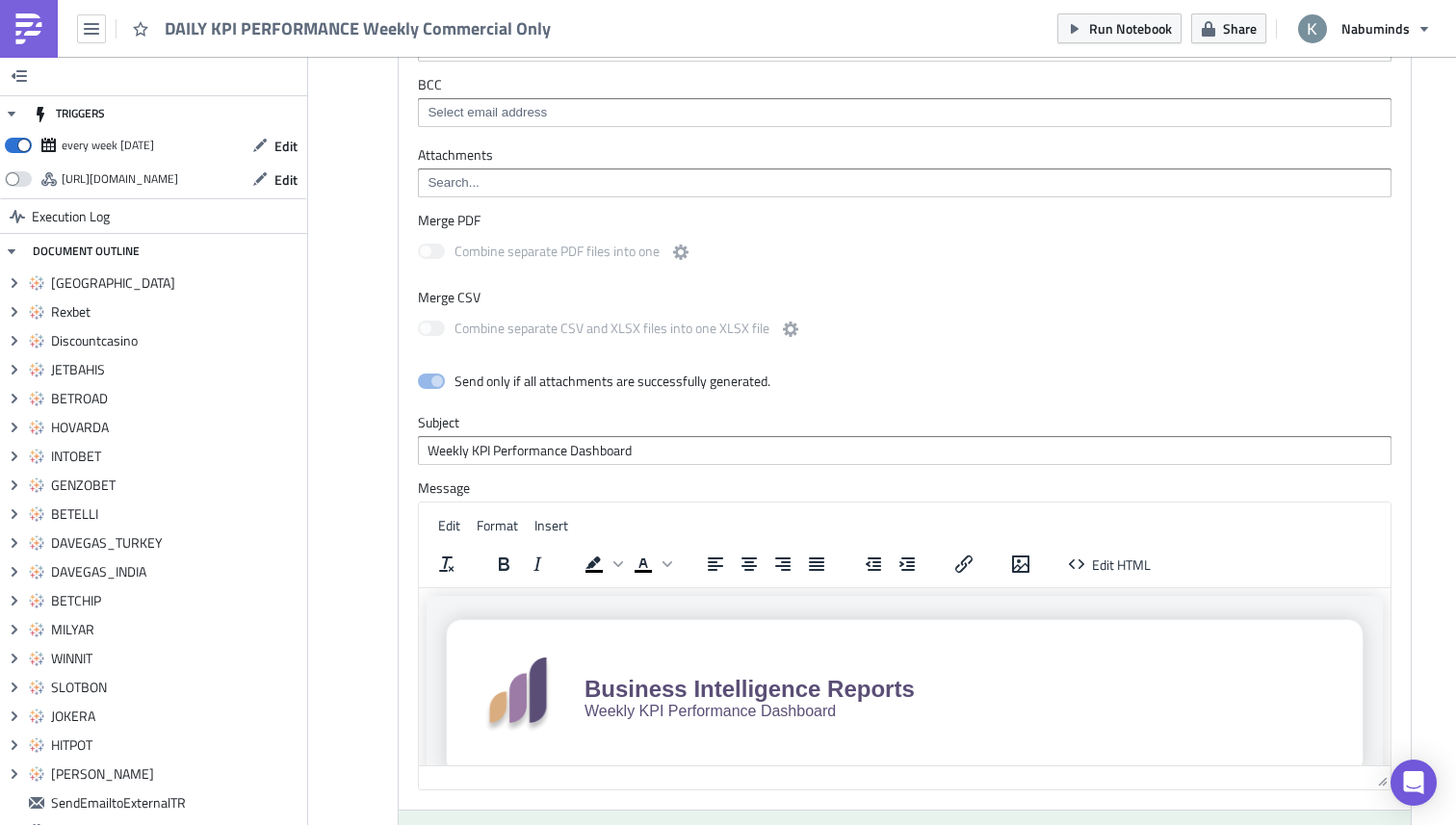
scroll to position [8915, 0]
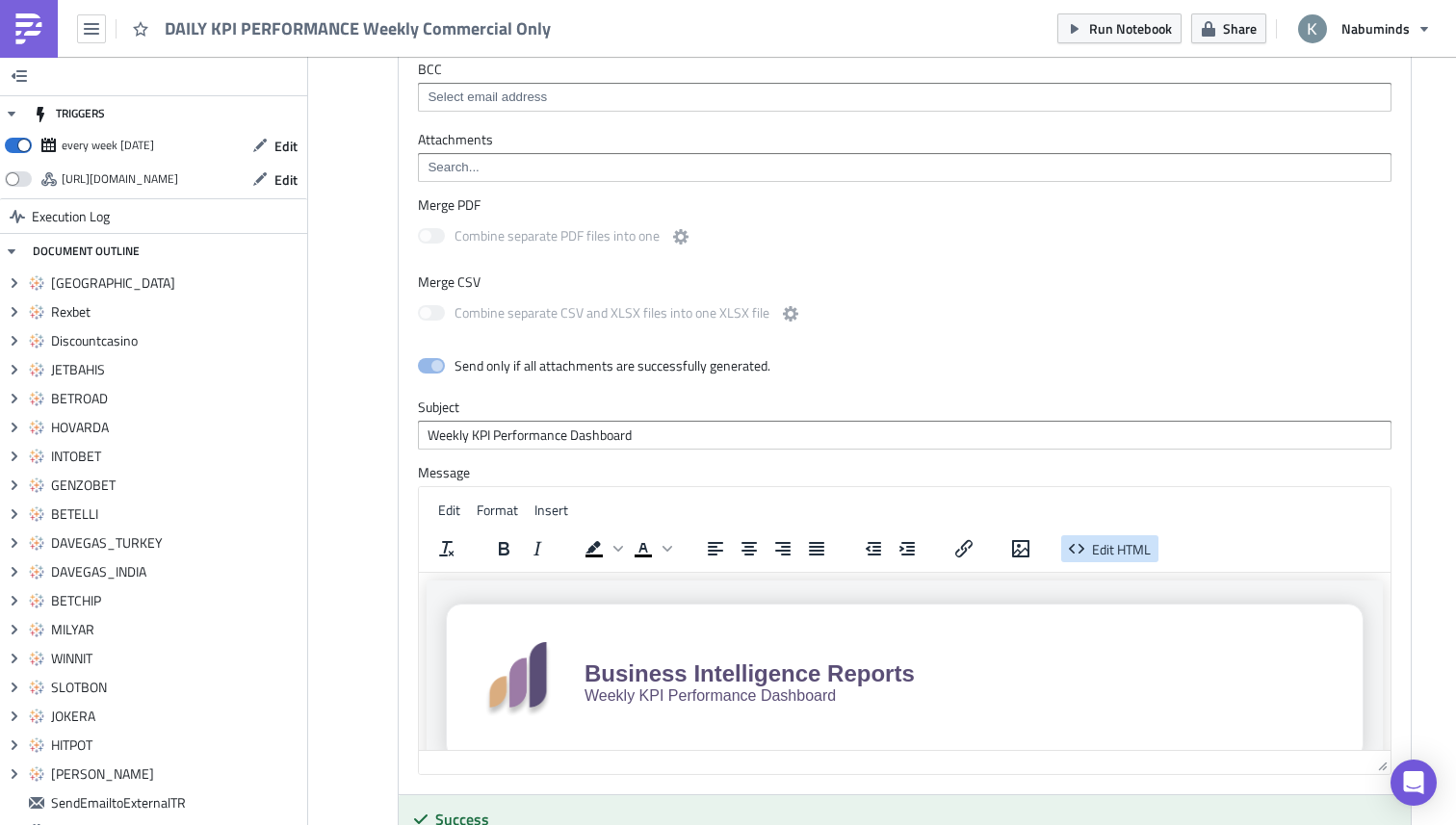
click at [1104, 539] on span "Edit HTML" at bounding box center [1122, 549] width 58 height 20
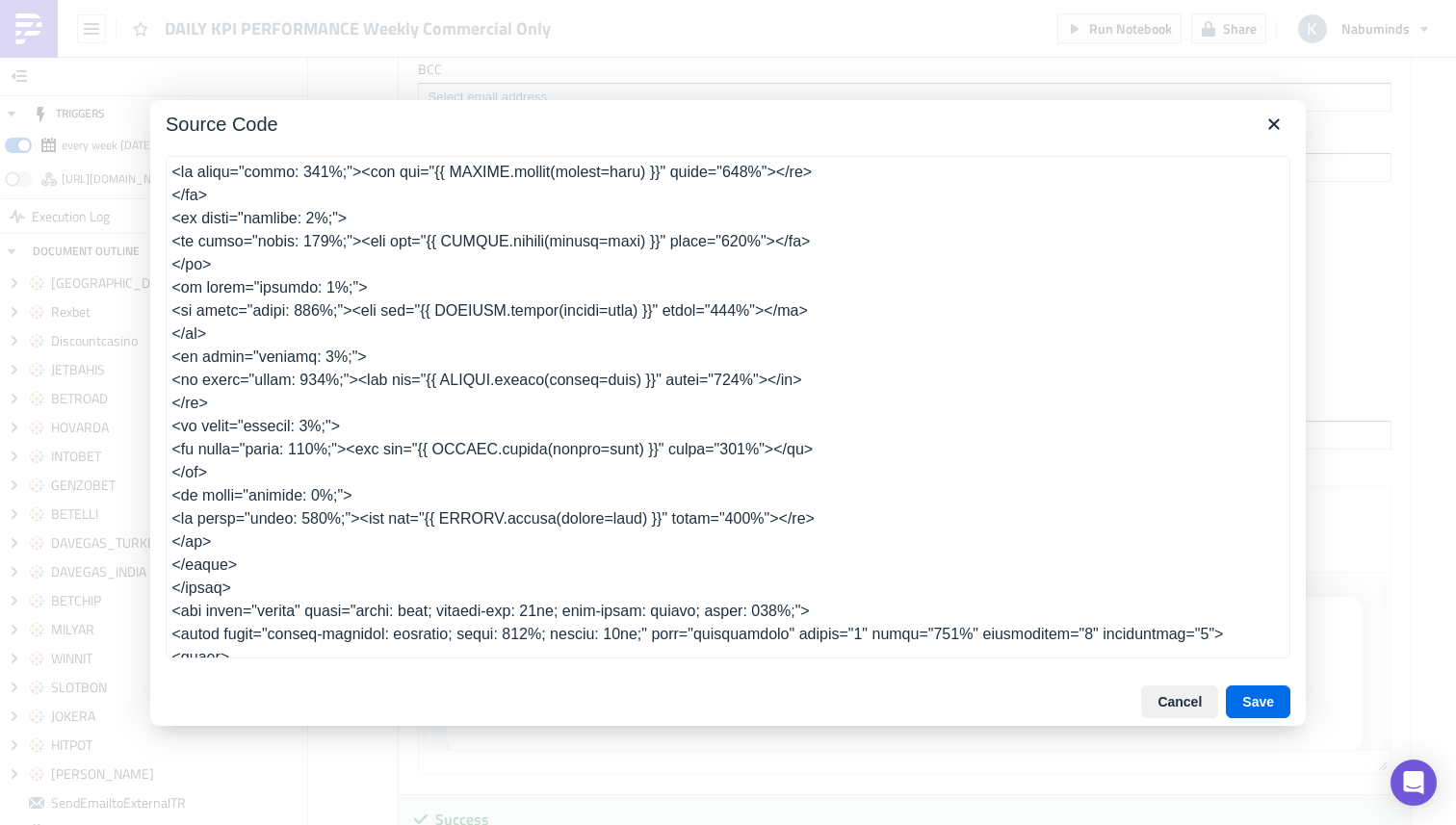
scroll to position [1856, 0]
